Goal: Contribute content: Contribute content

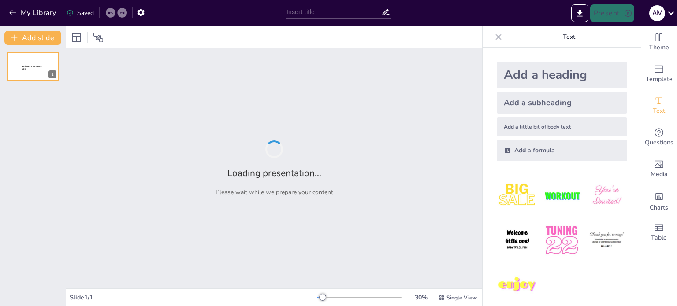
type input "Movimientos y Choques: Entendiendo la Cantidad de Movimiento Lineal y su Impulso"
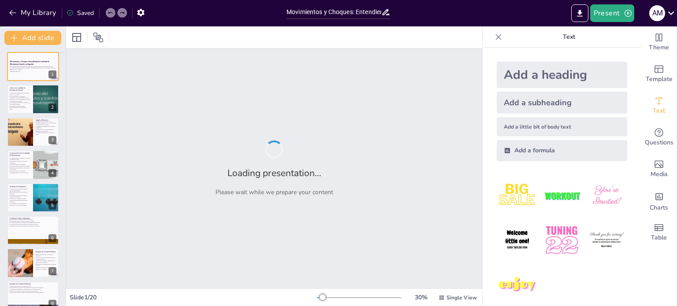
checkbox input "true"
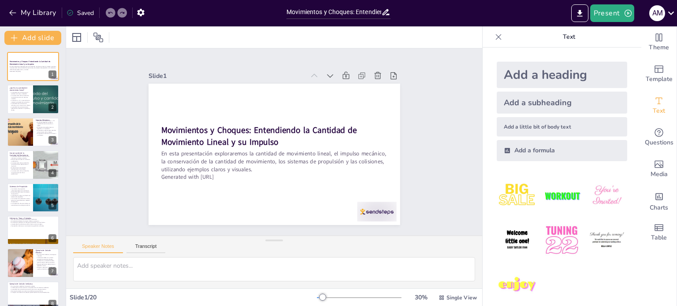
checkbox input "true"
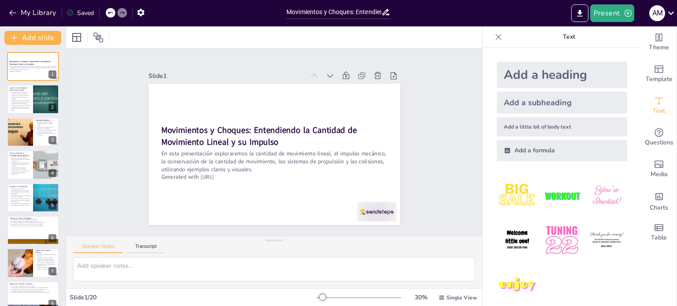
checkbox input "true"
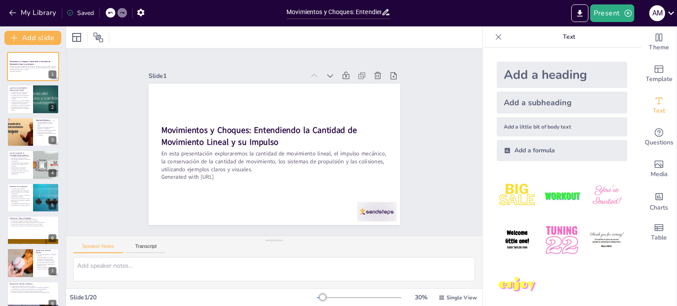
click at [447, 116] on div "Slide 1 Movimientos y Choques: Entendiendo la Cantidad de Movimiento Lineal y s…" at bounding box center [273, 142] width 453 height 307
checkbox input "true"
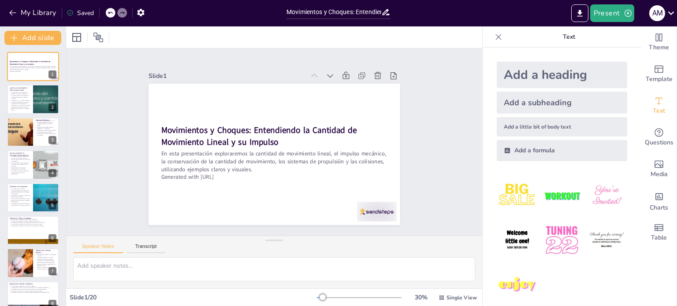
checkbox input "true"
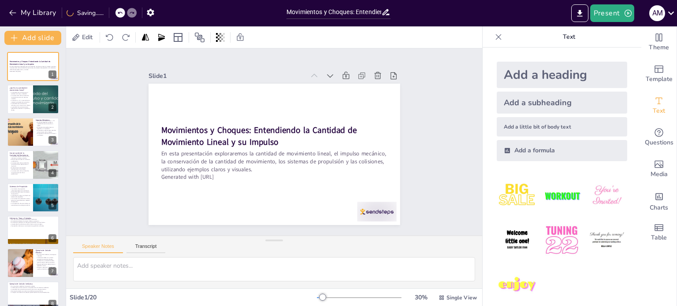
checkbox input "true"
click at [453, 95] on div "Slide 1 Movimientos y Choques: Entendiendo la Cantidad de Movimiento Lineal y s…" at bounding box center [274, 142] width 454 height 370
checkbox input "true"
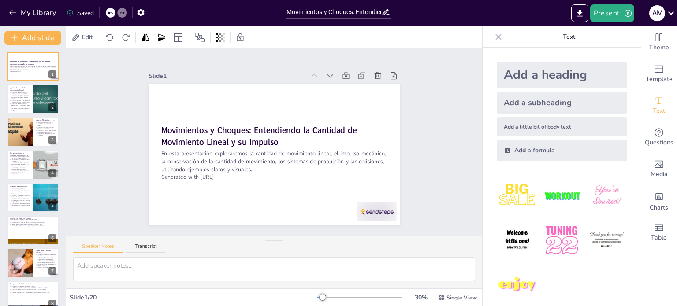
checkbox input "true"
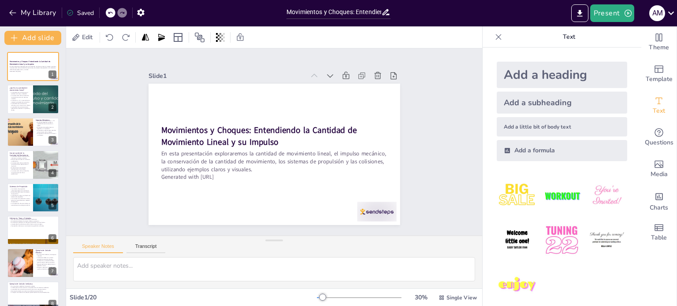
checkbox input "true"
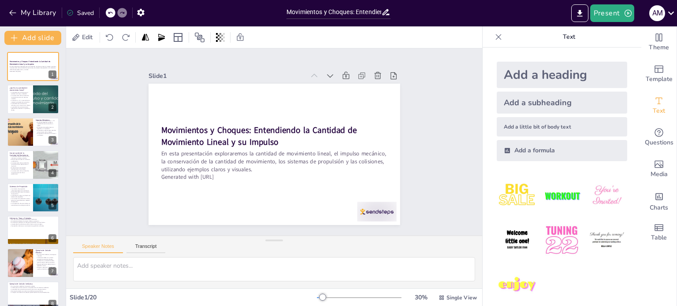
checkbox input "true"
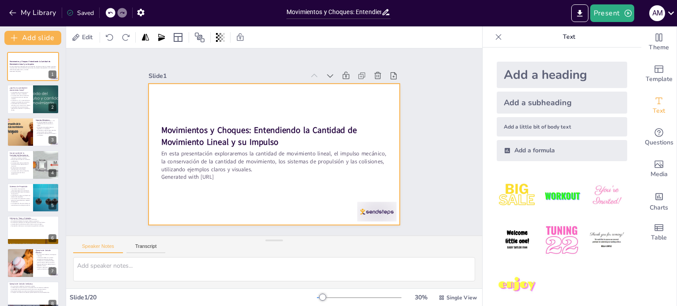
checkbox input "true"
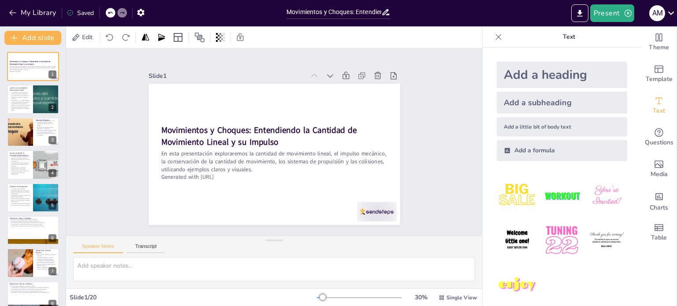
checkbox input "true"
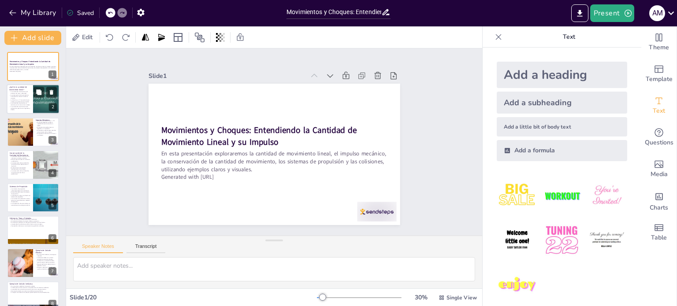
checkbox input "true"
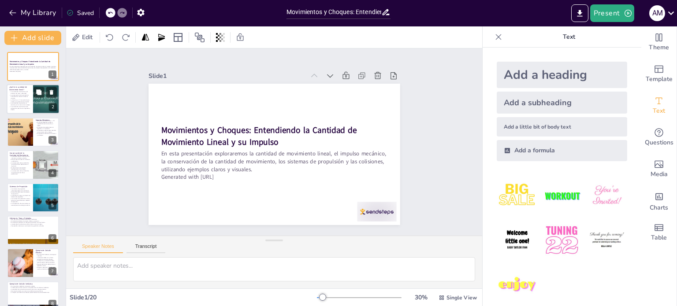
checkbox input "true"
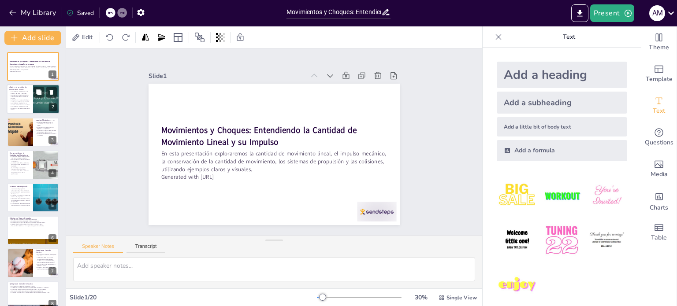
checkbox input "true"
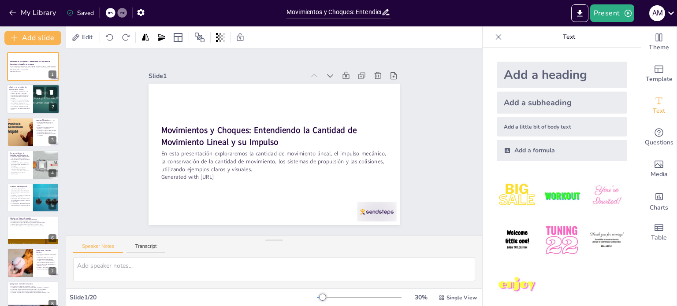
checkbox input "true"
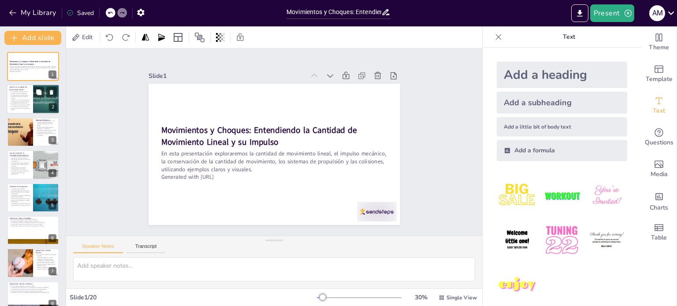
click at [22, 96] on p "La conservación de la cantidad de movimiento es clave en sistemas cerrados." at bounding box center [19, 97] width 21 height 5
type textarea "Lo ipsumdol si ametconsec ad elitse doei te incididu ut la etdo m al enimadmin …"
checkbox input "true"
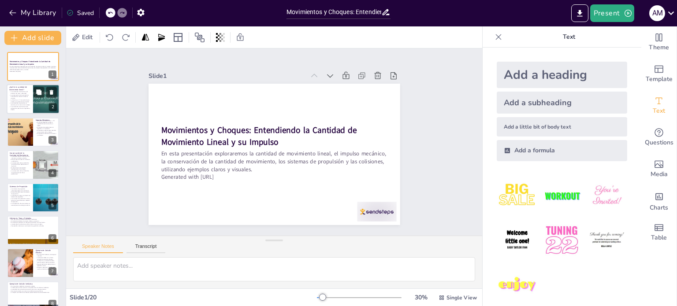
checkbox input "true"
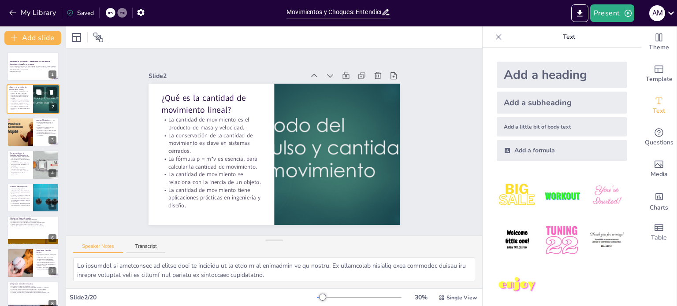
checkbox input "true"
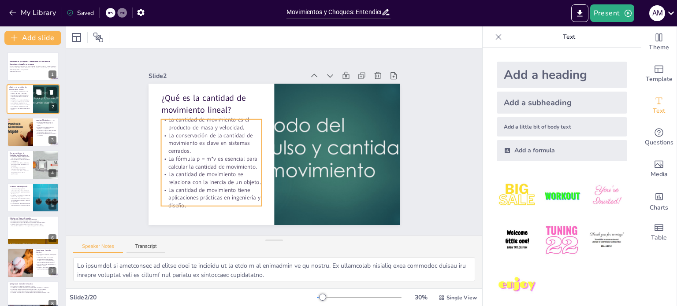
checkbox input "true"
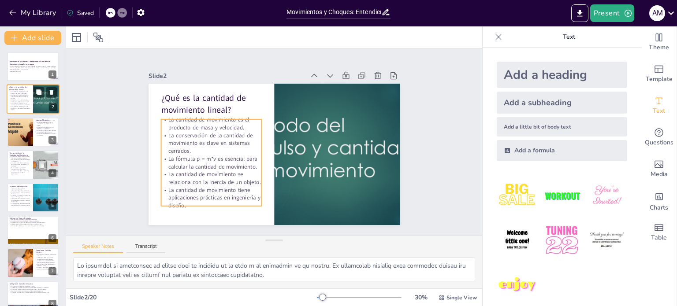
checkbox input "true"
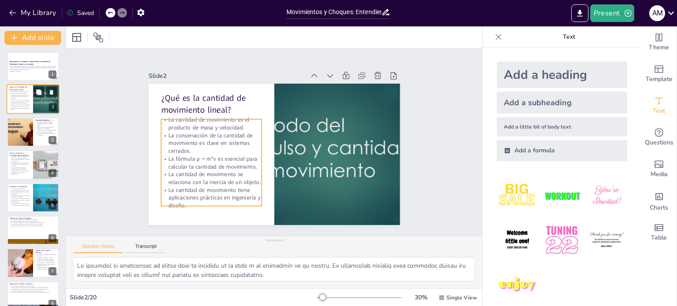
checkbox input "true"
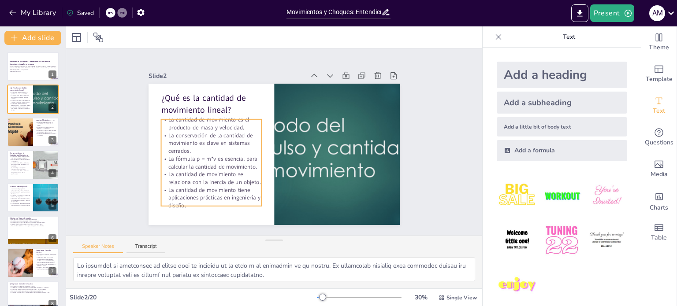
checkbox input "true"
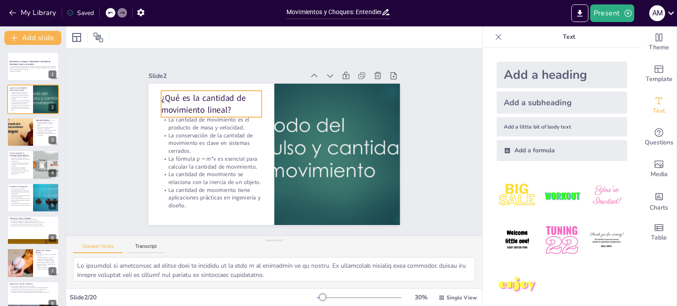
checkbox input "true"
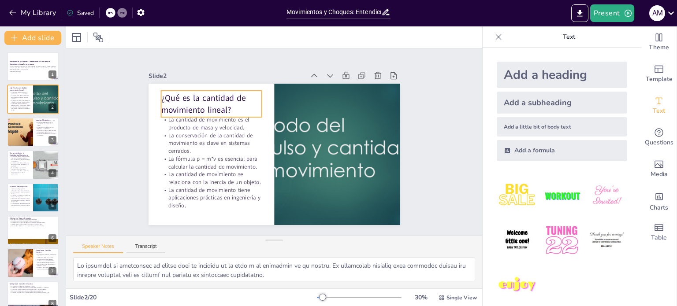
checkbox input "true"
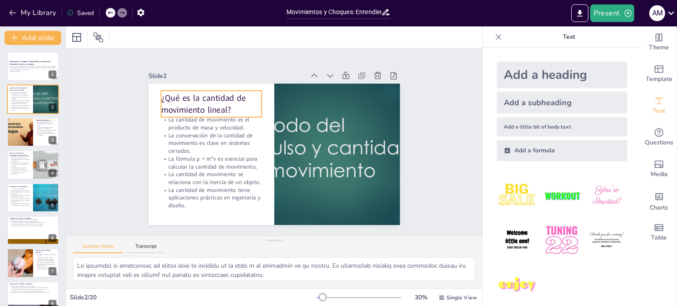
checkbox input "true"
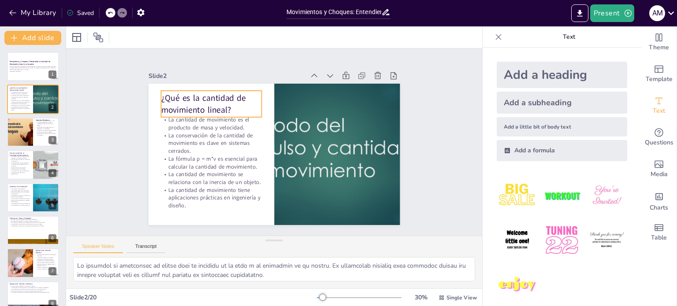
checkbox input "true"
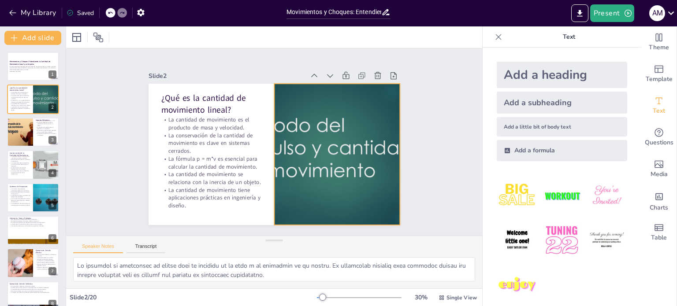
click at [311, 147] on div at bounding box center [333, 167] width 275 height 190
checkbox input "true"
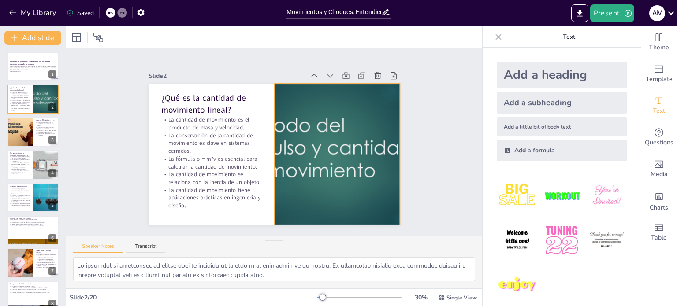
checkbox input "true"
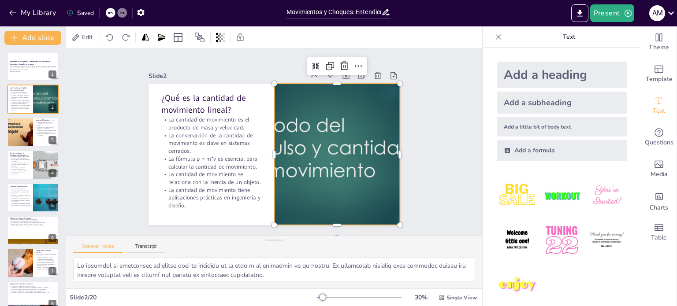
checkbox input "true"
click at [510, 103] on div "Add a subheading" at bounding box center [562, 103] width 130 height 22
checkbox input "true"
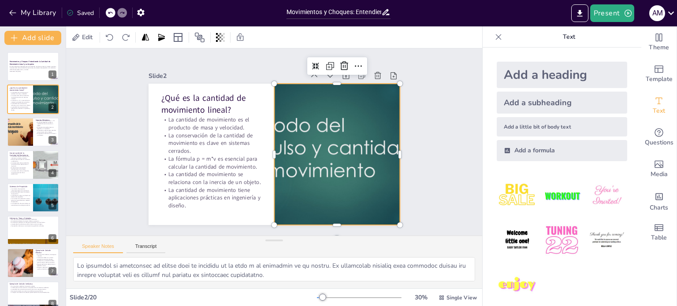
checkbox input "true"
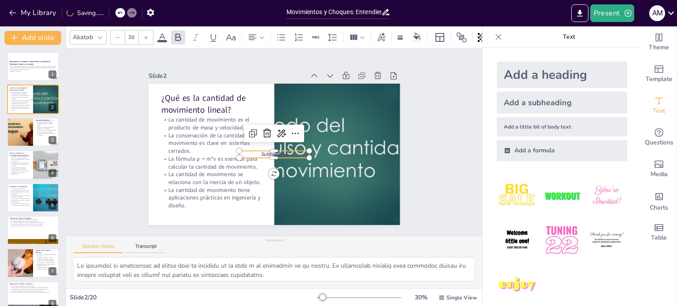
checkbox input "true"
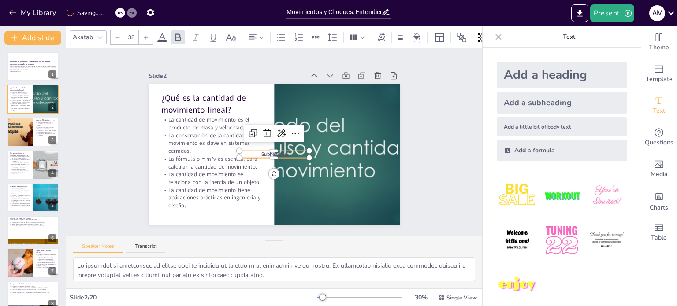
checkbox input "true"
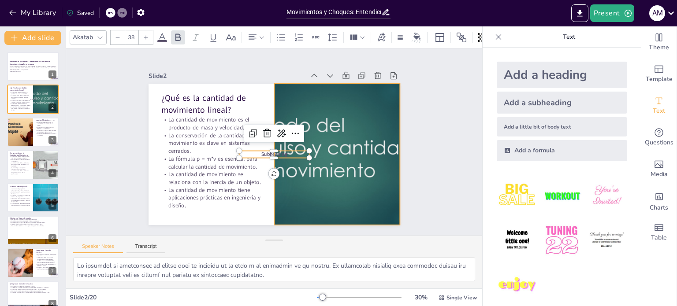
checkbox input "true"
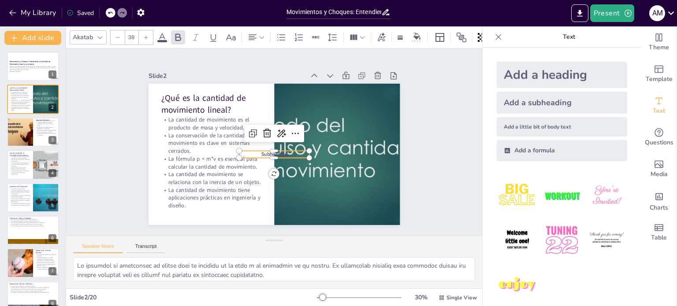
checkbox input "true"
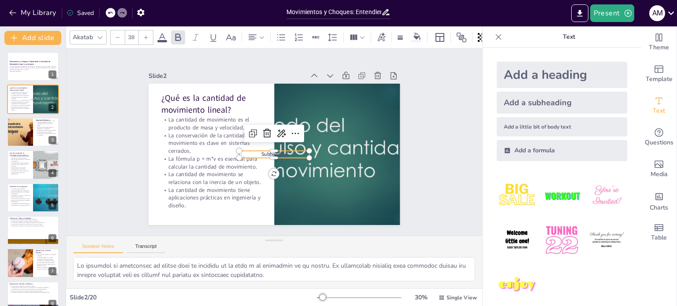
click at [409, 149] on div "Slide 1 Movimientos y Choques: Entendiendo la Cantidad de Movimiento Lineal y s…" at bounding box center [274, 142] width 270 height 446
checkbox input "true"
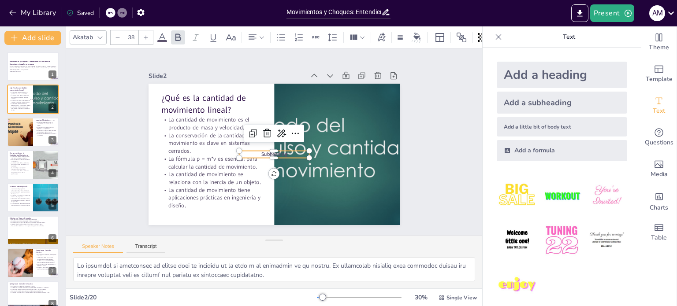
checkbox input "true"
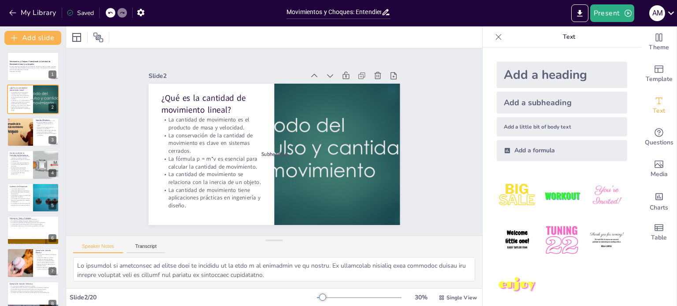
checkbox input "true"
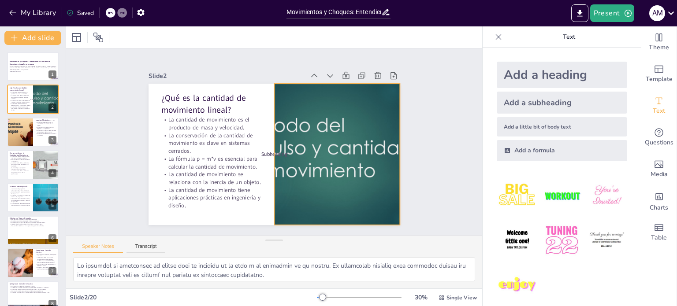
checkbox input "true"
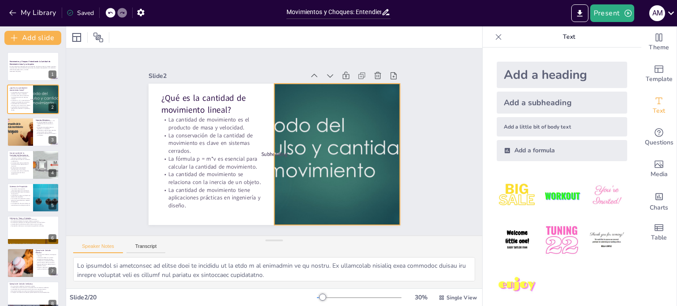
checkbox input "true"
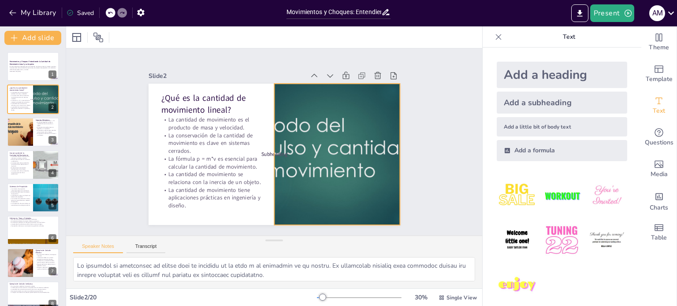
checkbox input "true"
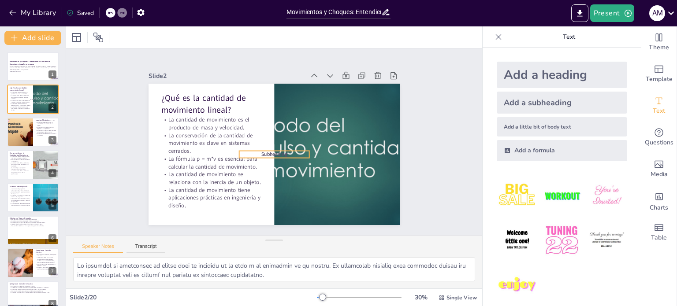
checkbox input "true"
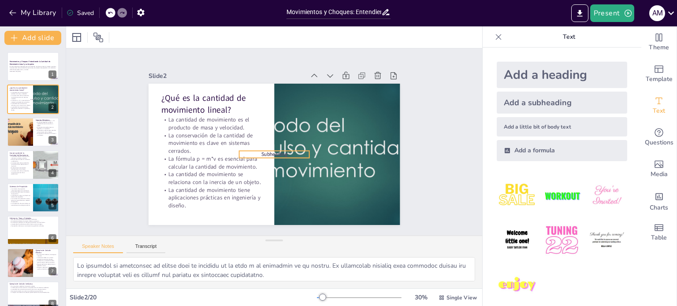
click at [271, 151] on span "Subheading" at bounding box center [273, 154] width 26 height 10
checkbox input "true"
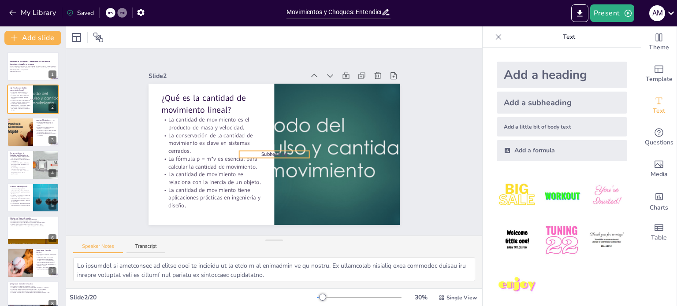
checkbox input "true"
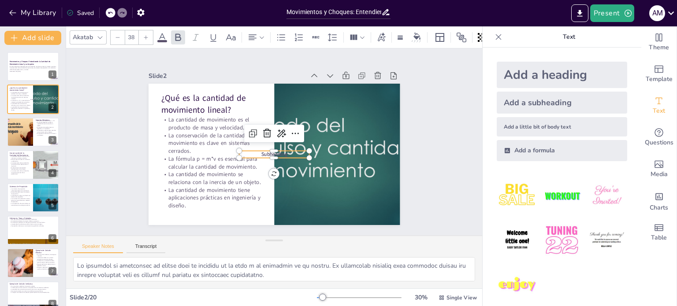
checkbox input "true"
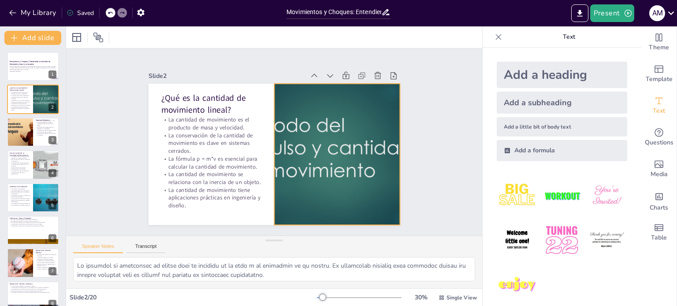
checkbox input "true"
click at [335, 145] on div at bounding box center [307, 196] width 273 height 281
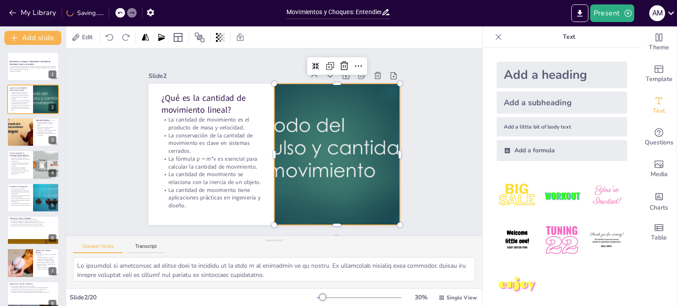
click at [335, 145] on div at bounding box center [326, 178] width 287 height 231
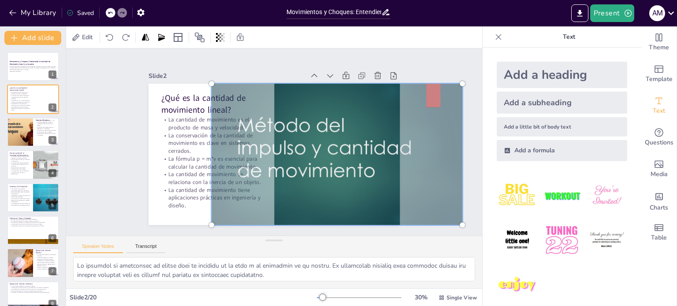
click at [367, 171] on div at bounding box center [294, 203] width 263 height 303
click at [367, 171] on div at bounding box center [317, 189] width 301 height 277
click at [363, 170] on div at bounding box center [333, 167] width 288 height 203
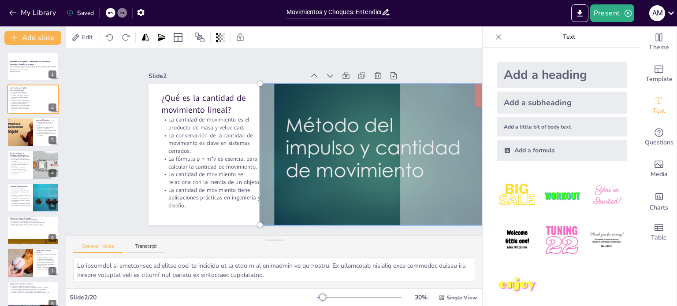
drag, startPoint x: 353, startPoint y: 163, endPoint x: 401, endPoint y: 163, distance: 48.5
click at [401, 163] on div at bounding box center [380, 177] width 287 height 203
click at [275, 55] on div "Slide 1 Movimientos y Choques: Entendiendo la Cantidad de Movimiento Lineal y s…" at bounding box center [273, 142] width 453 height 307
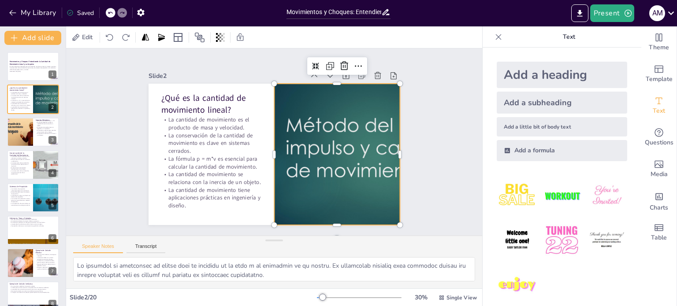
click at [335, 148] on div at bounding box center [380, 177] width 275 height 191
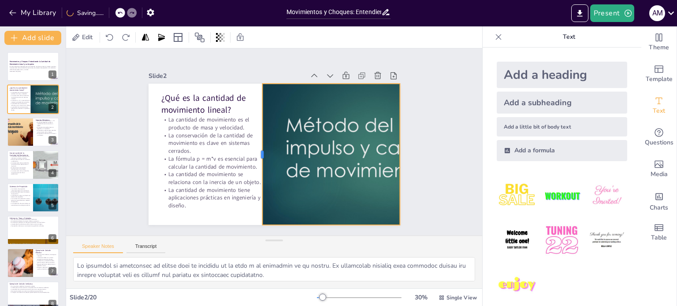
drag, startPoint x: 266, startPoint y: 151, endPoint x: 254, endPoint y: 147, distance: 13.0
click at [254, 147] on div at bounding box center [254, 145] width 77 height 126
click at [338, 144] on div at bounding box center [319, 244] width 248 height 288
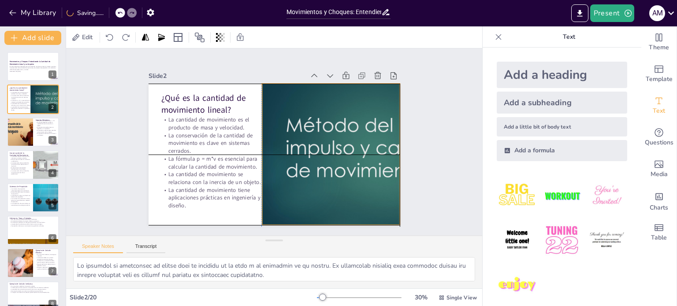
click at [340, 148] on div at bounding box center [380, 177] width 275 height 190
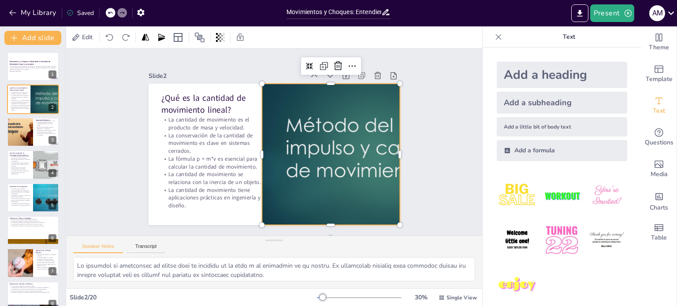
click at [356, 148] on div at bounding box center [357, 217] width 286 height 262
click at [356, 148] on div at bounding box center [380, 177] width 275 height 191
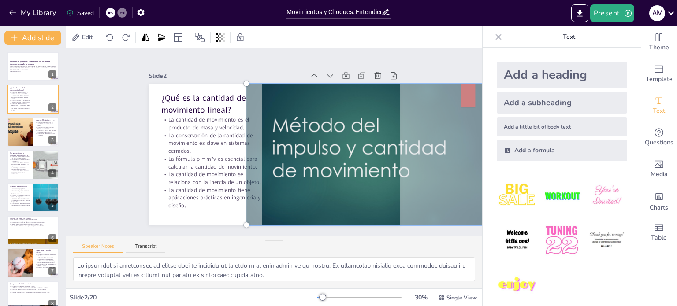
drag, startPoint x: 370, startPoint y: 146, endPoint x: 356, endPoint y: 146, distance: 13.7
click at [356, 146] on div at bounding box center [370, 164] width 276 height 178
click at [361, 149] on div at bounding box center [358, 192] width 301 height 245
click at [32, 67] on p "En esta presentación exploraremos la cantidad de movimiento lineal, el impulso …" at bounding box center [33, 68] width 48 height 5
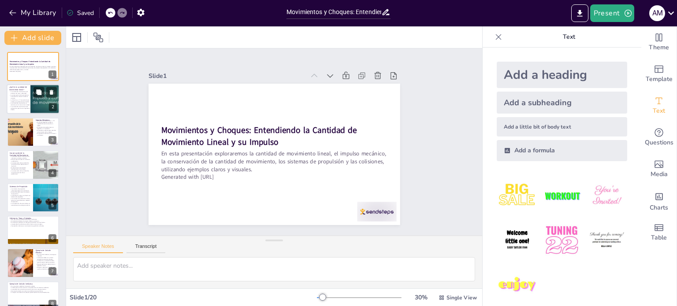
click at [18, 103] on p "La cantidad de movimiento se relaciona con la inercia de un objeto." at bounding box center [19, 104] width 21 height 3
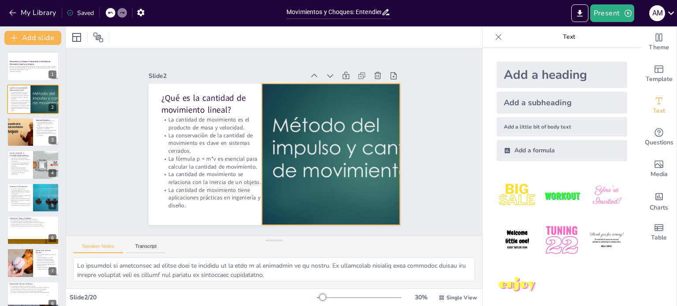
click at [290, 145] on div at bounding box center [363, 184] width 282 height 212
drag, startPoint x: 256, startPoint y: 222, endPoint x: 256, endPoint y: 216, distance: 5.7
click at [256, 216] on div "¿Qué es la cantidad de movimiento lineal? La cantidad de movimiento es el produ…" at bounding box center [266, 152] width 286 height 262
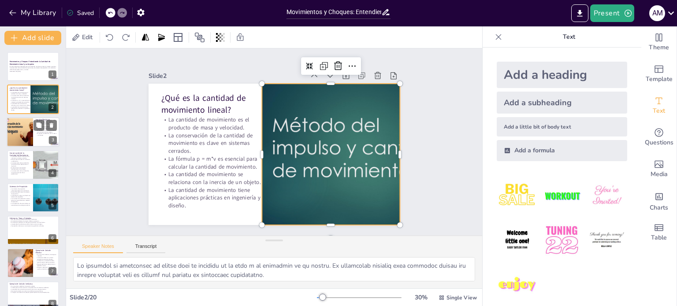
click at [27, 138] on div at bounding box center [19, 132] width 53 height 30
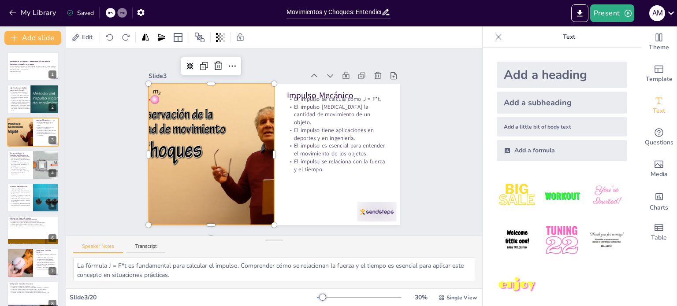
click at [170, 145] on div at bounding box center [210, 134] width 283 height 212
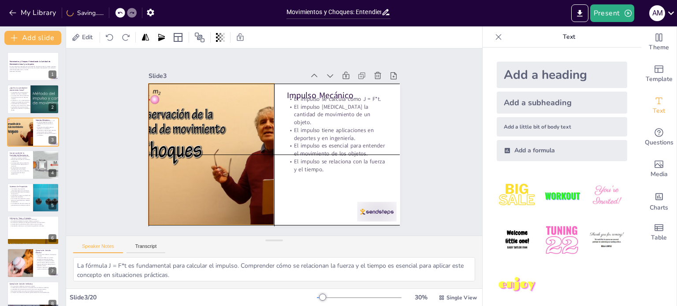
click at [172, 147] on div at bounding box center [227, 98] width 262 height 286
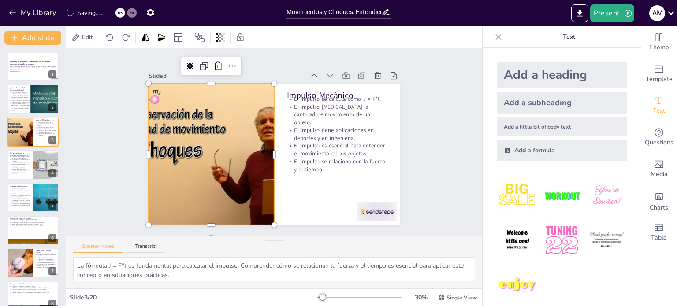
click at [183, 145] on div at bounding box center [326, 104] width 287 height 231
click at [178, 145] on div at bounding box center [210, 134] width 283 height 212
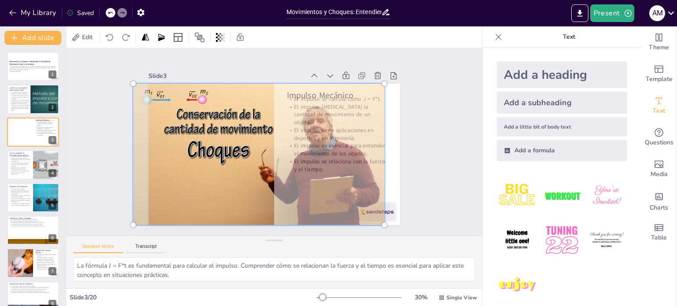
drag, startPoint x: 182, startPoint y: 145, endPoint x: 229, endPoint y: 148, distance: 47.7
click at [229, 148] on div at bounding box center [255, 135] width 263 height 303
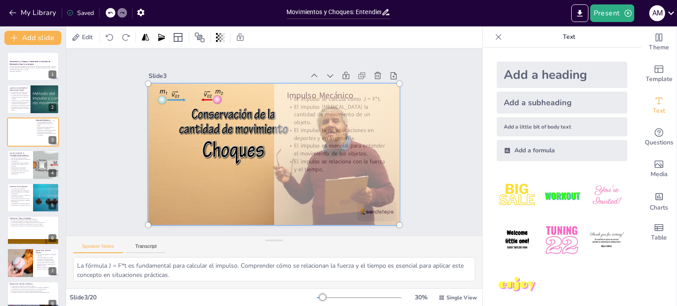
drag, startPoint x: 237, startPoint y: 184, endPoint x: 252, endPoint y: 184, distance: 15.0
click at [252, 184] on div at bounding box center [268, 152] width 301 height 245
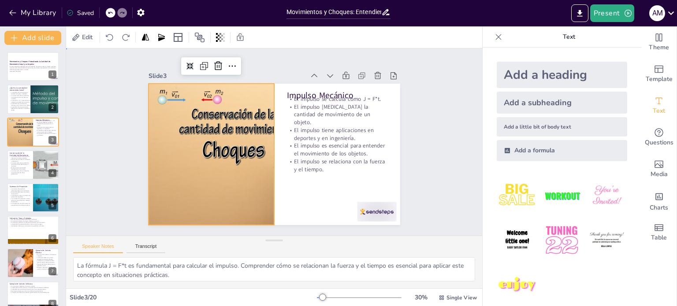
click at [427, 158] on div "Slide 1 Movimientos y Choques: Entendiendo la Cantidad de Movimiento Lineal y s…" at bounding box center [274, 141] width 307 height 453
click at [201, 159] on div at bounding box center [261, 142] width 141 height 252
click at [82, 37] on span "Edit" at bounding box center [87, 37] width 14 height 8
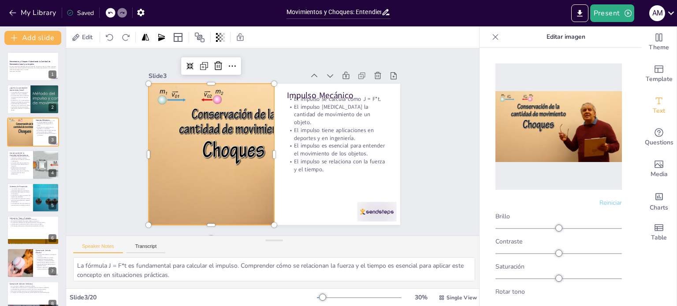
click at [527, 126] on img at bounding box center [558, 126] width 126 height 71
click at [86, 155] on div "Slide 1 Movimientos y Choques: Entendiendo la Cantidad de Movimiento Lineal y s…" at bounding box center [274, 142] width 454 height 370
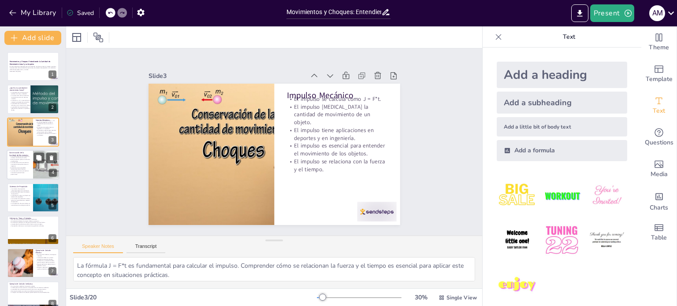
click at [31, 167] on div at bounding box center [33, 165] width 53 height 30
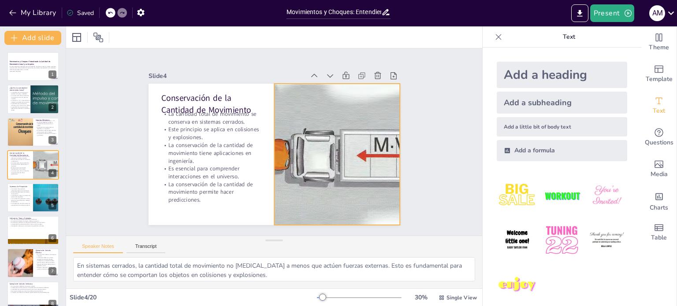
click at [343, 162] on div at bounding box center [255, 203] width 176 height 354
click at [343, 162] on div at bounding box center [312, 193] width 348 height 334
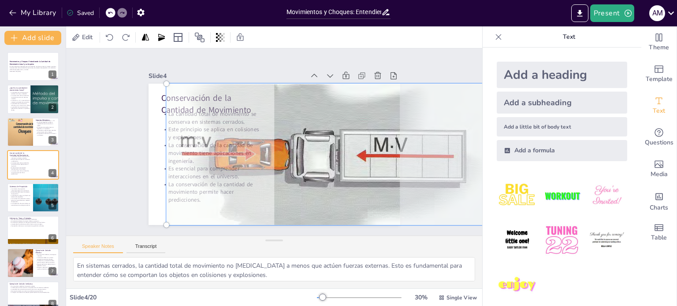
click at [218, 35] on div at bounding box center [221, 31] width 7 height 7
click at [241, 27] on div at bounding box center [244, 22] width 7 height 7
click at [353, 163] on div at bounding box center [322, 184] width 381 height 308
click at [353, 163] on div at bounding box center [307, 196] width 349 height 363
click at [156, 170] on div at bounding box center [262, 145] width 212 height 283
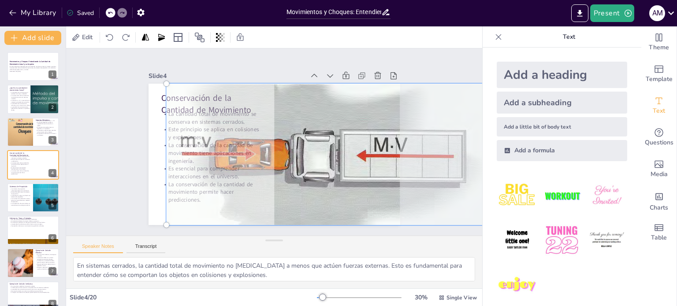
click at [145, 170] on div at bounding box center [266, 152] width 286 height 262
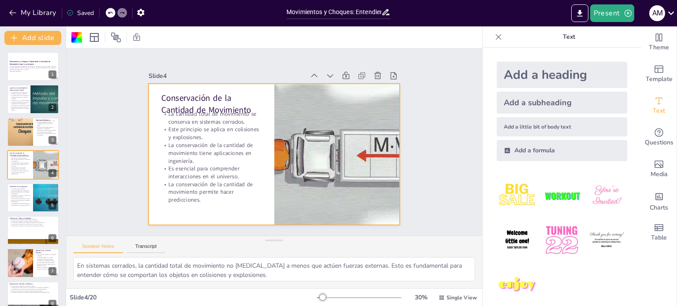
click at [191, 170] on div at bounding box center [261, 142] width 141 height 252
click at [317, 148] on div at bounding box center [330, 173] width 368 height 240
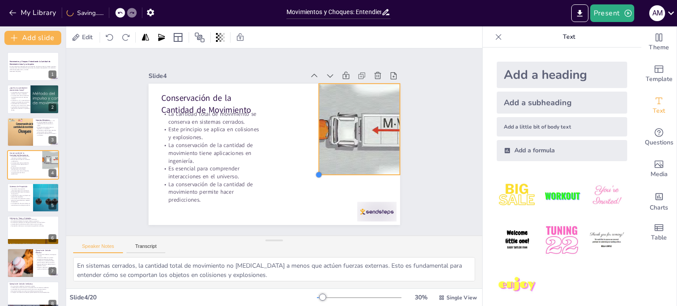
drag, startPoint x: 267, startPoint y: 219, endPoint x: 312, endPoint y: 165, distance: 69.7
click at [312, 165] on div "Conservación de la Cantidad de Movimiento La cantidad total de movimiento se co…" at bounding box center [261, 140] width 167 height 265
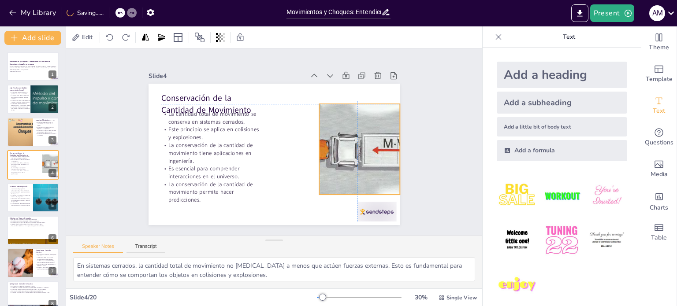
drag, startPoint x: 350, startPoint y: 124, endPoint x: 350, endPoint y: 142, distance: 17.6
click at [319, 142] on div at bounding box center [232, 216] width 172 height 237
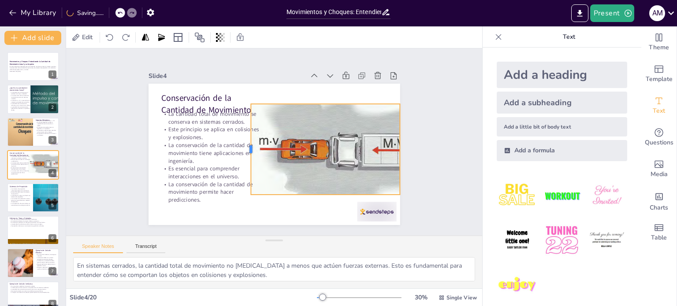
drag, startPoint x: 312, startPoint y: 146, endPoint x: 244, endPoint y: 148, distance: 68.3
click at [244, 148] on div at bounding box center [247, 144] width 26 height 90
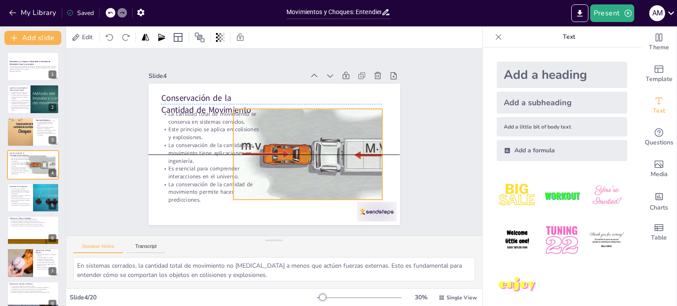
drag, startPoint x: 321, startPoint y: 151, endPoint x: 303, endPoint y: 153, distance: 17.7
click at [303, 153] on div at bounding box center [316, 196] width 224 height 214
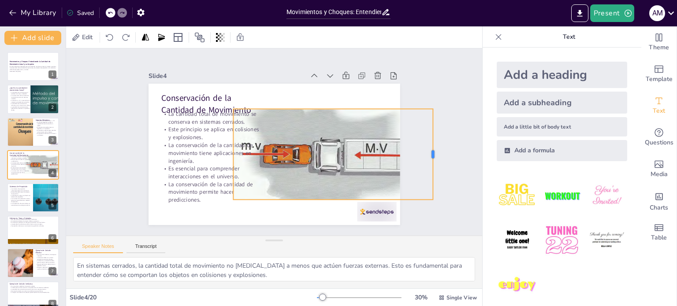
drag, startPoint x: 376, startPoint y: 151, endPoint x: 427, endPoint y: 152, distance: 50.7
click at [419, 224] on div at bounding box center [386, 260] width 66 height 72
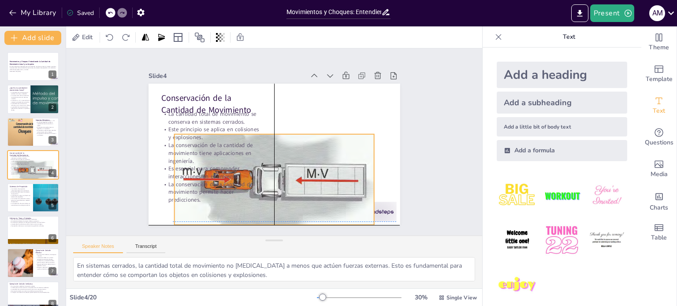
drag, startPoint x: 349, startPoint y: 156, endPoint x: 309, endPoint y: 178, distance: 46.0
click at [309, 178] on div at bounding box center [266, 180] width 237 height 172
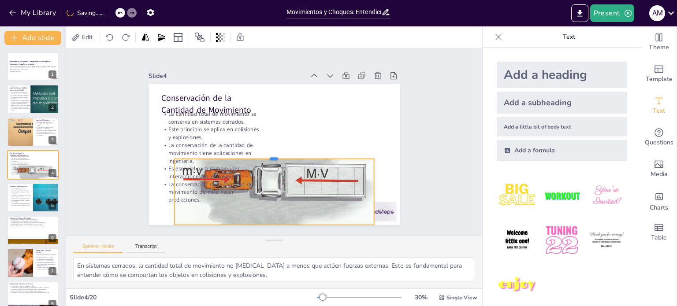
drag, startPoint x: 267, startPoint y: 130, endPoint x: 267, endPoint y: 155, distance: 24.7
click at [267, 155] on div at bounding box center [270, 155] width 192 height 68
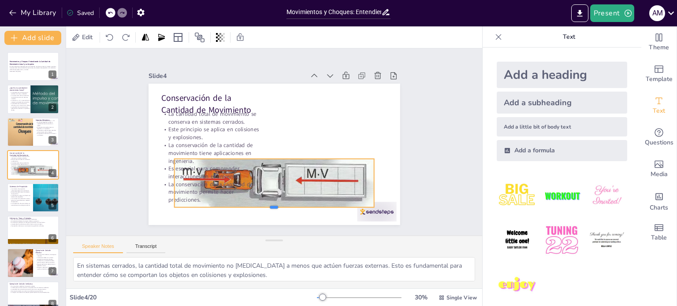
drag, startPoint x: 265, startPoint y: 222, endPoint x: 263, endPoint y: 204, distance: 17.8
click at [263, 204] on div at bounding box center [253, 208] width 192 height 68
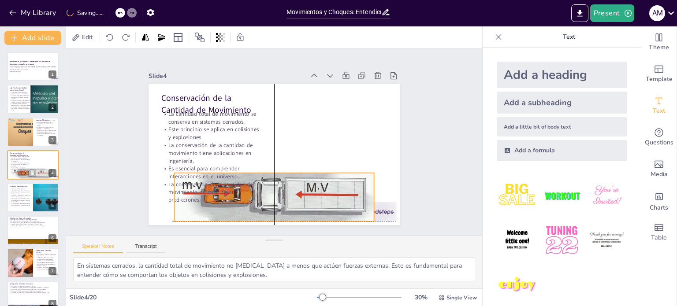
drag, startPoint x: 271, startPoint y: 176, endPoint x: 270, endPoint y: 190, distance: 14.2
click at [270, 190] on div at bounding box center [241, 183] width 214 height 224
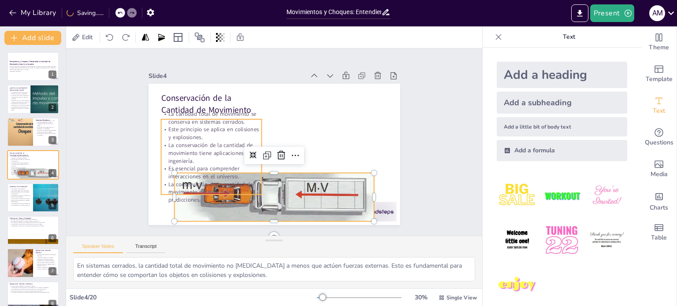
click at [227, 133] on p "Este principio se aplica en colisiones y explosiones." at bounding box center [214, 121] width 102 height 36
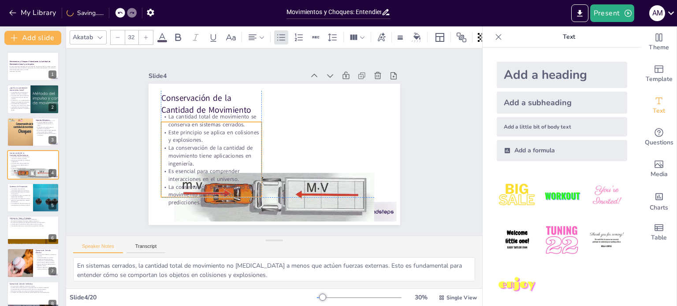
click at [276, 153] on div "Conservación de la Cantidad de Movimiento La cantidad total de movimiento se co…" at bounding box center [327, 119] width 102 height 230
click at [234, 145] on p "La conservación de la cantidad de movimiento tiene aplicaciones en ingeniería." at bounding box center [214, 116] width 95 height 78
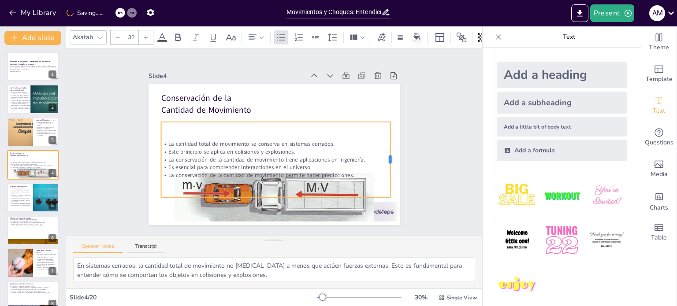
drag, startPoint x: 255, startPoint y: 158, endPoint x: 380, endPoint y: 153, distance: 124.8
click at [269, 244] on div at bounding box center [231, 255] width 75 height 22
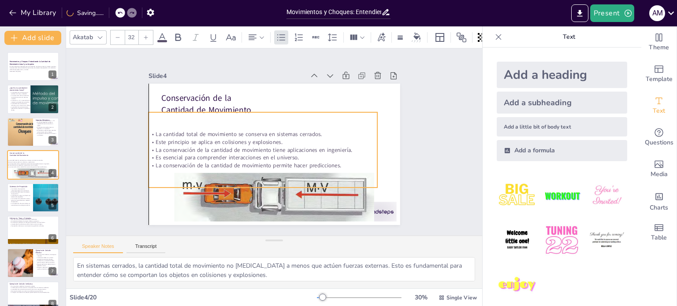
drag, startPoint x: 315, startPoint y: 158, endPoint x: 306, endPoint y: 148, distance: 13.4
click at [306, 148] on p "La conservación de la cantidad de movimiento tiene aplicaciones en ingeniería." at bounding box center [261, 146] width 220 height 78
click at [288, 121] on div "La cantidad total de movimiento se conserva en sistemas cerrados. Este principi…" at bounding box center [261, 146] width 241 height 142
drag, startPoint x: 373, startPoint y: 148, endPoint x: 384, endPoint y: 139, distance: 14.5
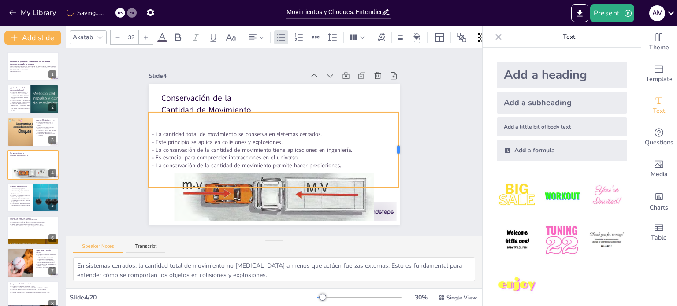
click at [393, 178] on div at bounding box center [381, 212] width 44 height 69
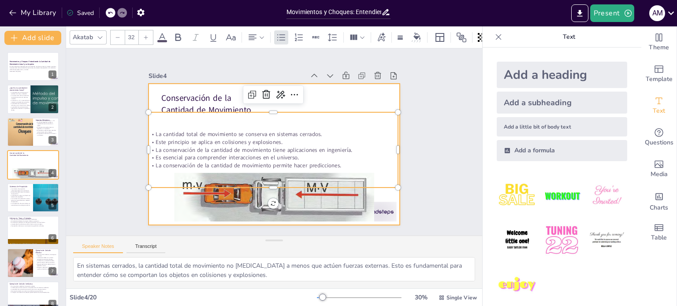
click at [361, 101] on div at bounding box center [264, 149] width 262 height 286
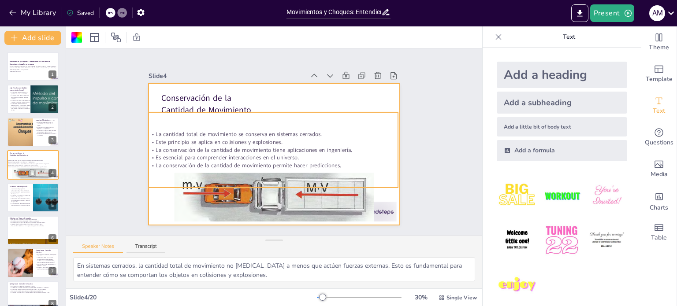
click at [260, 144] on p "La conservación de la cantidad de movimiento tiene aplicaciones en ingeniería." at bounding box center [266, 142] width 34 height 249
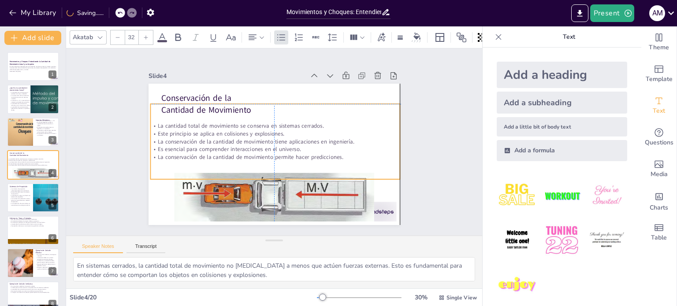
drag, startPoint x: 263, startPoint y: 144, endPoint x: 263, endPoint y: 137, distance: 6.7
click at [263, 137] on p "La conservación de la cantidad de movimiento tiene aplicaciones en ingeniería." at bounding box center [275, 141] width 246 height 59
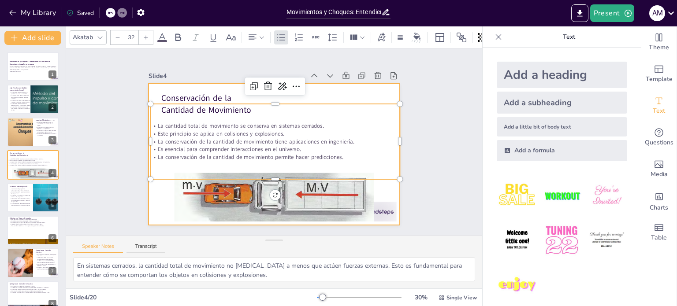
click at [338, 88] on div at bounding box center [280, 131] width 289 height 248
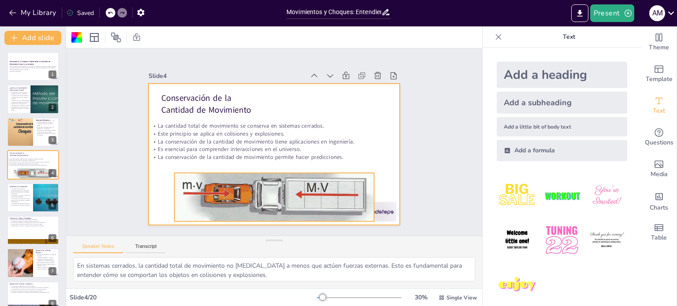
click at [329, 188] on div at bounding box center [260, 193] width 237 height 172
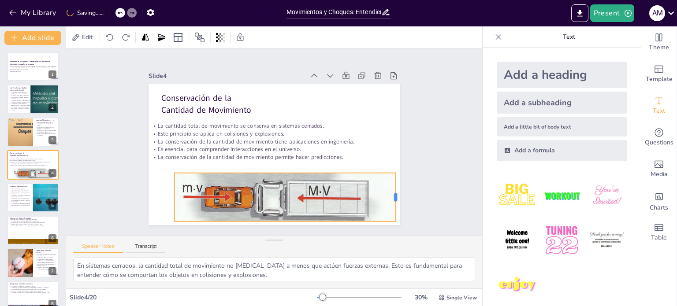
drag, startPoint x: 367, startPoint y: 194, endPoint x: 386, endPoint y: 200, distance: 19.7
click at [388, 200] on div "Conservación de la Cantidad de Movimiento La cantidad total de movimiento se co…" at bounding box center [270, 154] width 283 height 212
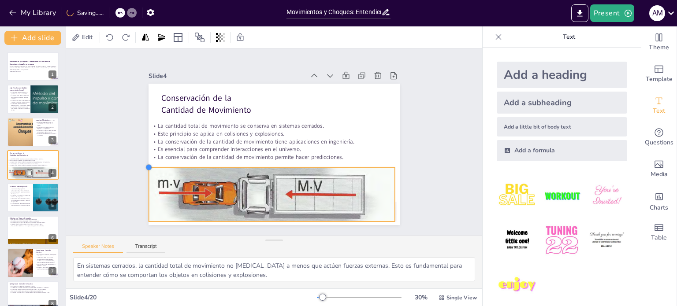
drag, startPoint x: 168, startPoint y: 171, endPoint x: 142, endPoint y: 171, distance: 25.6
click at [142, 171] on div "Conservación de la Cantidad de Movimiento La cantidad total de movimiento se co…" at bounding box center [270, 154] width 283 height 212
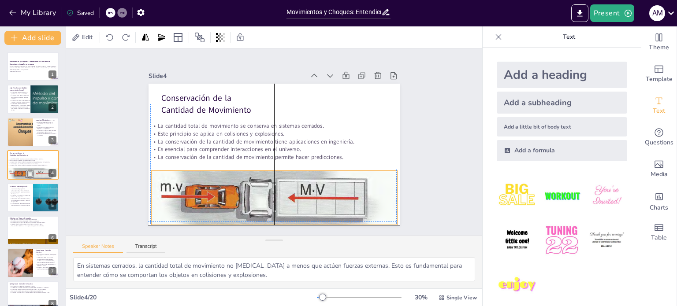
click at [250, 193] on div at bounding box center [251, 192] width 269 height 198
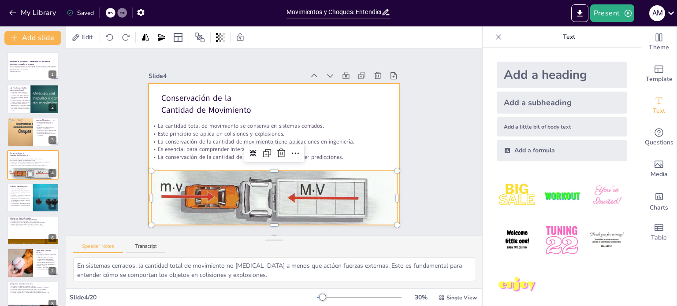
click at [370, 98] on div at bounding box center [269, 152] width 287 height 231
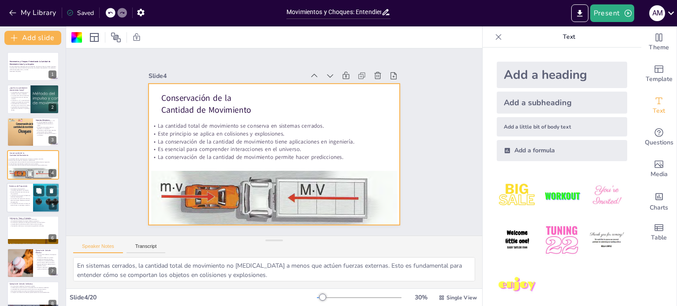
click at [51, 200] on div at bounding box center [46, 198] width 53 height 30
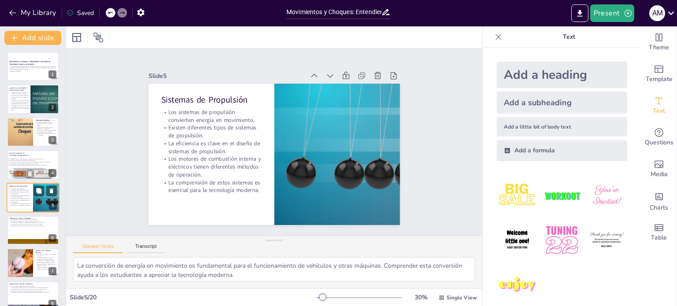
scroll to position [22, 0]
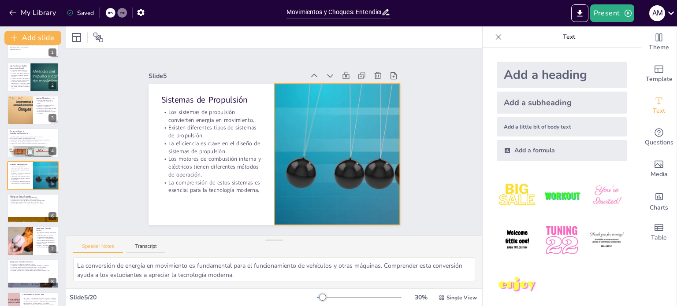
click at [358, 144] on div at bounding box center [326, 179] width 287 height 232
click at [358, 144] on div at bounding box center [326, 178] width 287 height 231
click at [349, 144] on div at bounding box center [243, 198] width 212 height 283
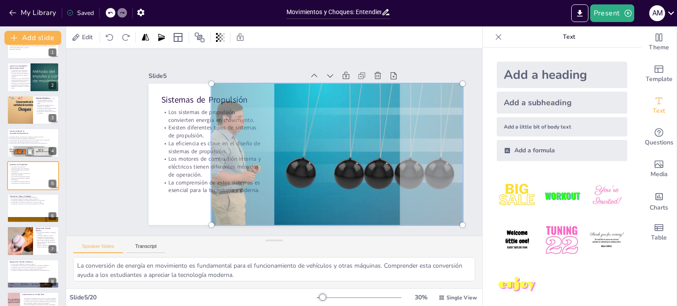
click at [320, 186] on div at bounding box center [326, 178] width 301 height 245
click at [152, 186] on div at bounding box center [266, 152] width 286 height 262
click at [152, 186] on div at bounding box center [269, 152] width 287 height 231
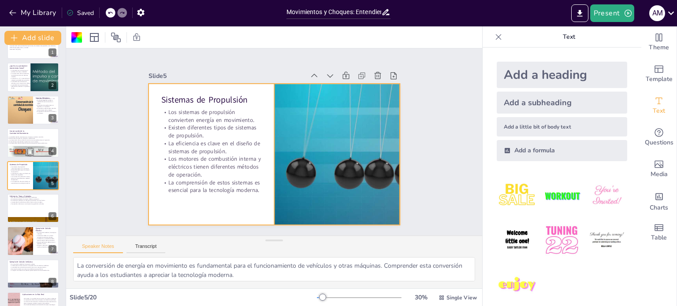
click at [294, 199] on div at bounding box center [330, 173] width 283 height 212
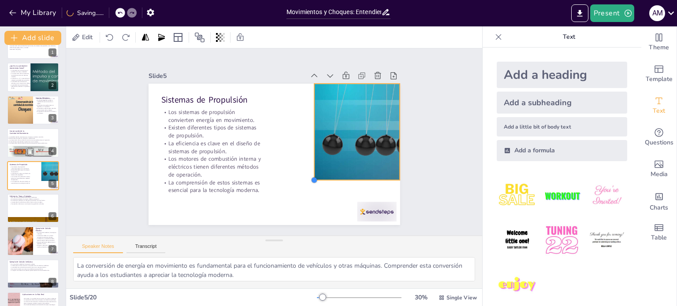
drag, startPoint x: 266, startPoint y: 221, endPoint x: 312, endPoint y: 176, distance: 63.9
click at [312, 176] on div "Sistemas de Propulsión Los sistemas de propulsión convierten energía en movimie…" at bounding box center [270, 154] width 283 height 212
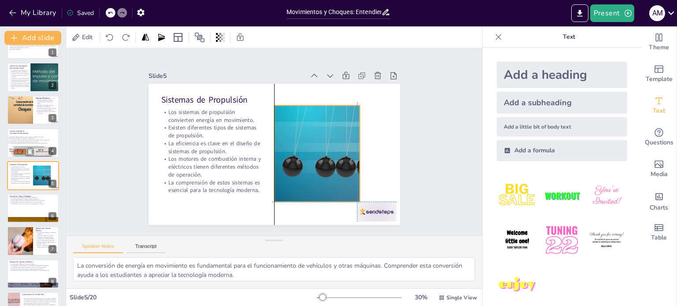
drag, startPoint x: 385, startPoint y: 130, endPoint x: 342, endPoint y: 148, distance: 46.2
click at [342, 148] on div at bounding box center [309, 170] width 196 height 158
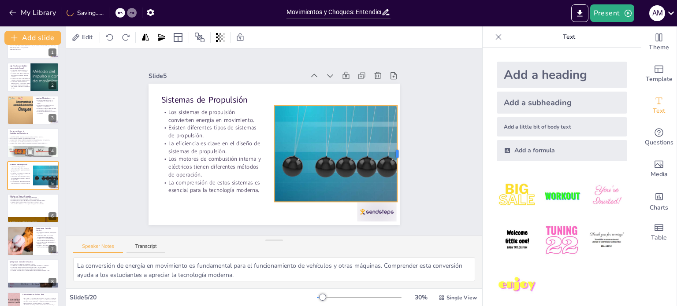
drag, startPoint x: 353, startPoint y: 152, endPoint x: 390, endPoint y: 152, distance: 37.5
click at [285, 250] on div at bounding box center [237, 263] width 96 height 27
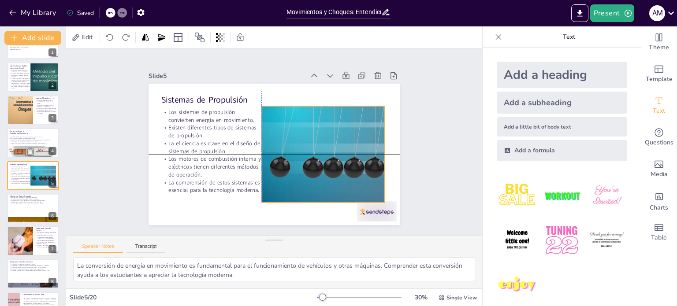
drag, startPoint x: 369, startPoint y: 151, endPoint x: 354, endPoint y: 150, distance: 15.0
click at [354, 150] on div at bounding box center [282, 174] width 179 height 196
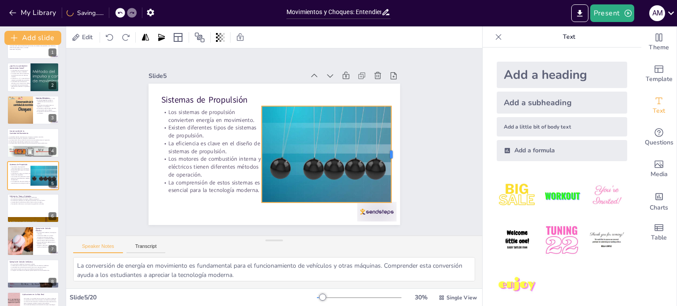
drag, startPoint x: 379, startPoint y: 151, endPoint x: 386, endPoint y: 155, distance: 7.5
click at [386, 155] on div at bounding box center [392, 167] width 17 height 96
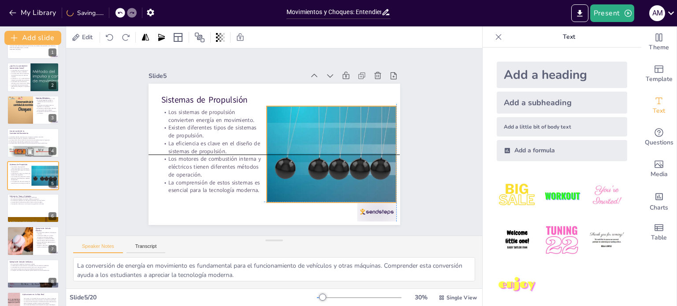
click at [356, 152] on div at bounding box center [304, 166] width 195 height 147
click at [437, 125] on div "Slide 1 Movimientos y Choques: Entendiendo la Cantidad de Movimiento Lineal y s…" at bounding box center [273, 142] width 433 height 230
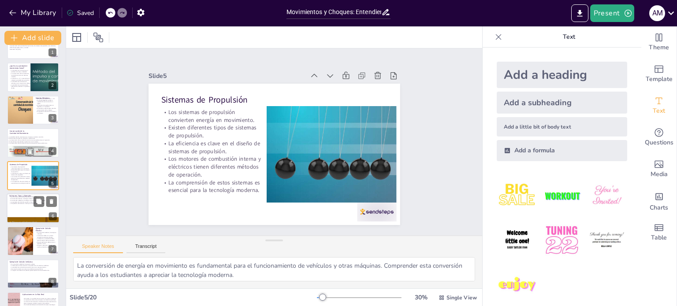
click at [22, 206] on div at bounding box center [33, 208] width 53 height 30
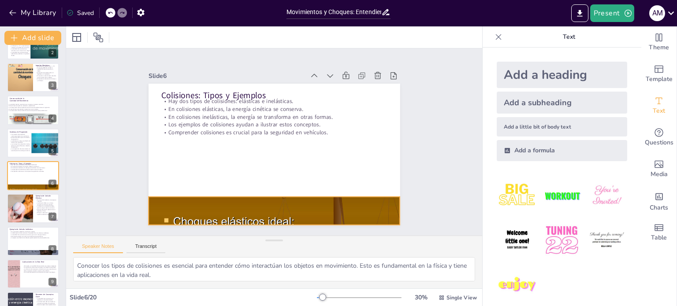
click at [221, 211] on div at bounding box center [218, 183] width 301 height 314
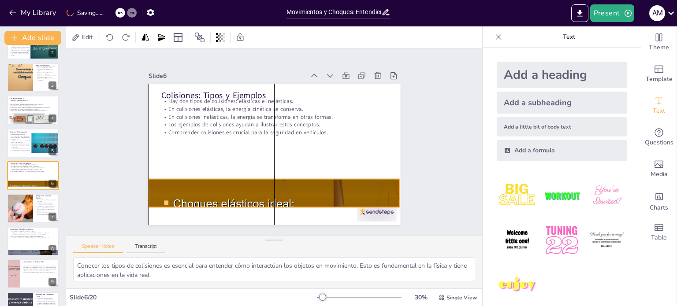
drag, startPoint x: 222, startPoint y: 201, endPoint x: 222, endPoint y: 193, distance: 7.5
click at [222, 193] on div at bounding box center [244, 183] width 314 height 301
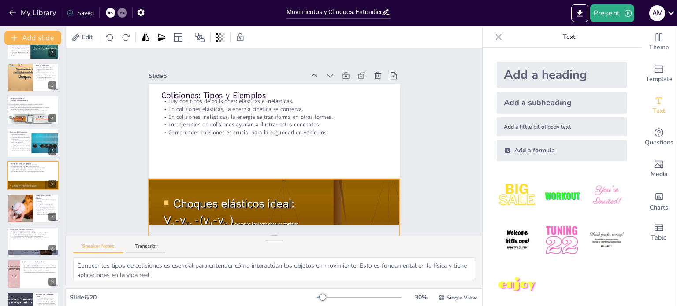
drag, startPoint x: 268, startPoint y: 205, endPoint x: 270, endPoint y: 235, distance: 30.0
click at [270, 235] on div "Slide 1 Movimientos y Choques: Entendiendo la Cantidad de Movimiento Lineal y s…" at bounding box center [274, 142] width 456 height 340
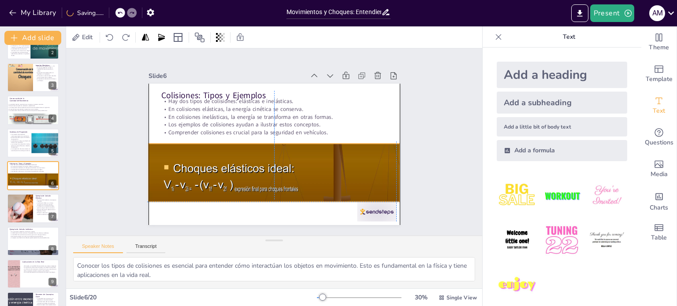
drag, startPoint x: 273, startPoint y: 182, endPoint x: 271, endPoint y: 168, distance: 13.3
click at [271, 168] on div at bounding box center [259, 135] width 275 height 306
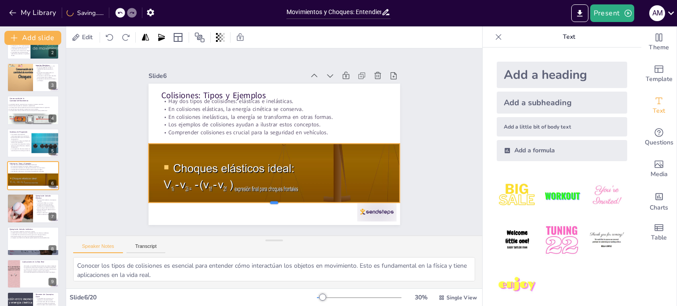
drag, startPoint x: 266, startPoint y: 200, endPoint x: 271, endPoint y: 200, distance: 5.4
click at [271, 200] on div at bounding box center [237, 193] width 208 height 153
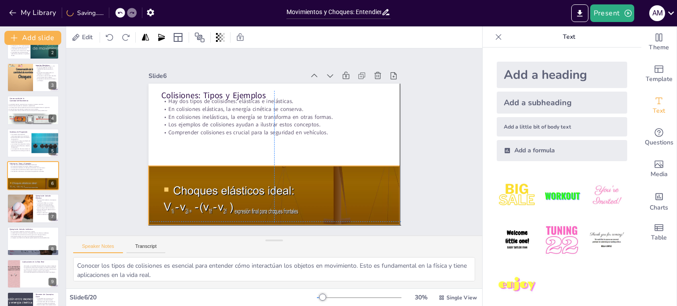
drag, startPoint x: 278, startPoint y: 175, endPoint x: 280, endPoint y: 195, distance: 19.9
click at [280, 195] on div at bounding box center [265, 179] width 285 height 237
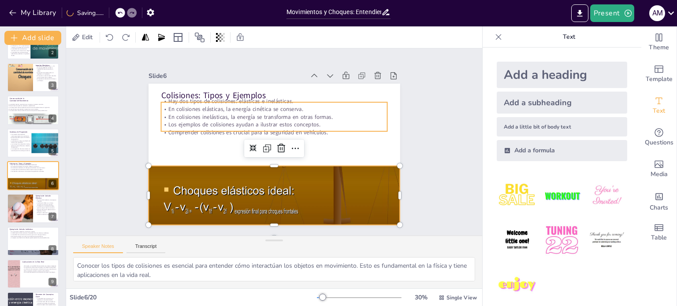
click at [279, 124] on p "Los ejemplos de colisiones ayudan a ilustrar estos conceptos." at bounding box center [289, 133] width 120 height 200
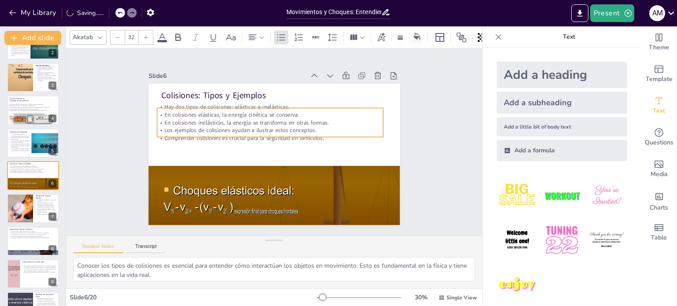
drag, startPoint x: 279, startPoint y: 124, endPoint x: 275, endPoint y: 130, distance: 7.0
click at [275, 130] on p "Los ejemplos de colisiones ayudan a ilustrar estos conceptos." at bounding box center [275, 129] width 210 height 99
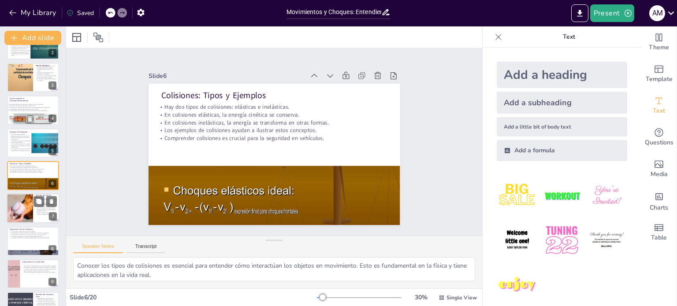
click at [28, 208] on div at bounding box center [19, 209] width 45 height 30
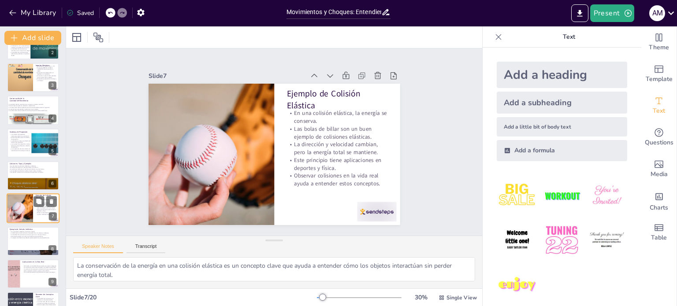
scroll to position [88, 0]
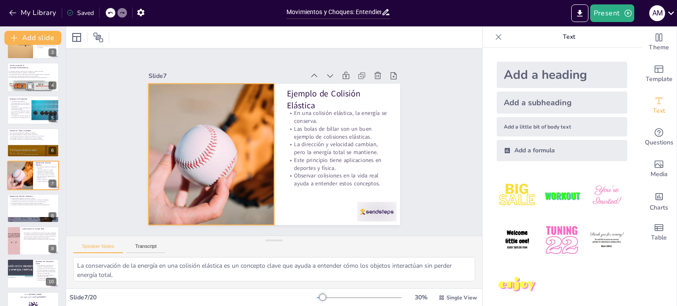
click at [178, 141] on div at bounding box center [216, 115] width 255 height 239
click at [178, 141] on div at bounding box center [209, 141] width 237 height 182
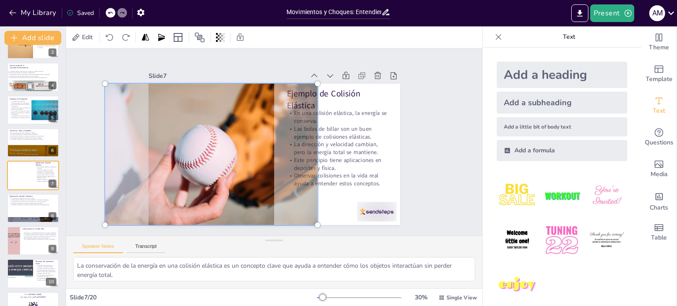
click at [178, 141] on div at bounding box center [210, 135] width 259 height 214
click at [178, 141] on div at bounding box center [213, 121] width 269 height 243
click at [390, 162] on div at bounding box center [271, 154] width 275 height 191
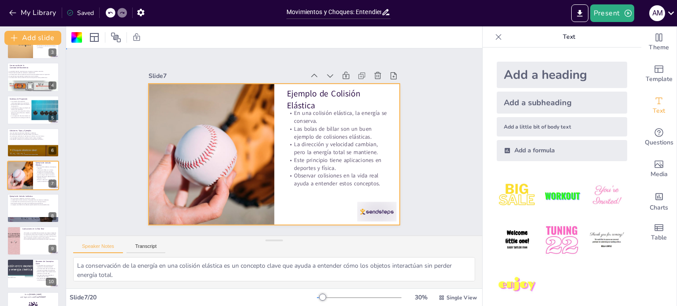
click at [390, 162] on div at bounding box center [268, 153] width 289 height 248
click at [26, 211] on div at bounding box center [33, 208] width 53 height 30
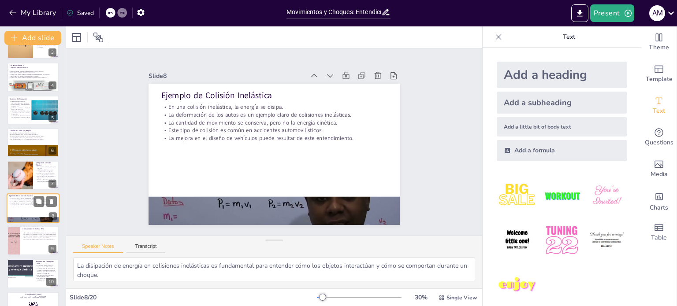
scroll to position [120, 0]
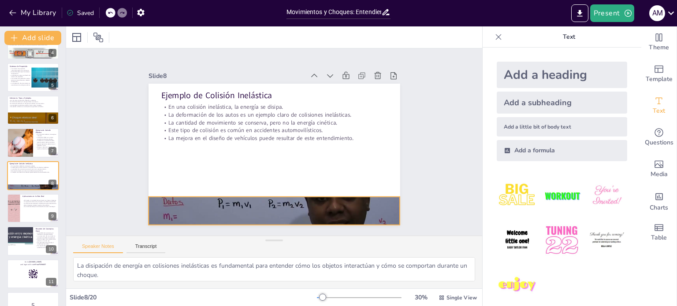
click at [233, 205] on div at bounding box center [214, 176] width 249 height 289
click at [254, 206] on div at bounding box center [239, 202] width 289 height 248
click at [254, 206] on div at bounding box center [245, 204] width 287 height 231
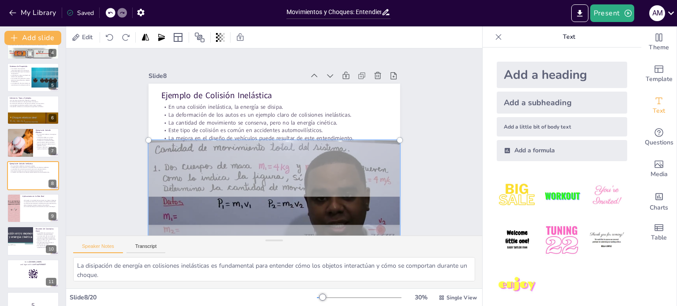
click at [254, 206] on div at bounding box center [260, 209] width 288 height 203
click at [374, 111] on p "La deformación de los autos es un ejemplo claro de colisiones inelásticas." at bounding box center [279, 115] width 223 height 55
click at [374, 111] on p "La deformación de los autos es un ejemplo claro de colisiones inelásticas." at bounding box center [285, 116] width 210 height 99
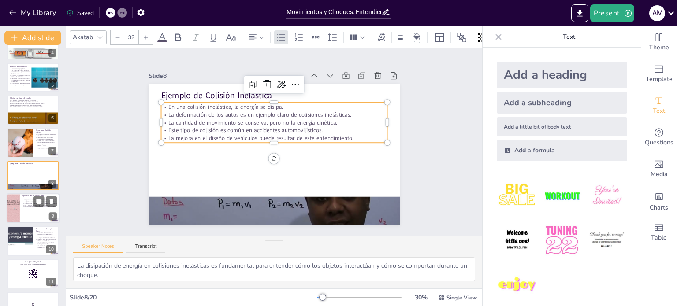
click at [16, 213] on div at bounding box center [13, 208] width 40 height 30
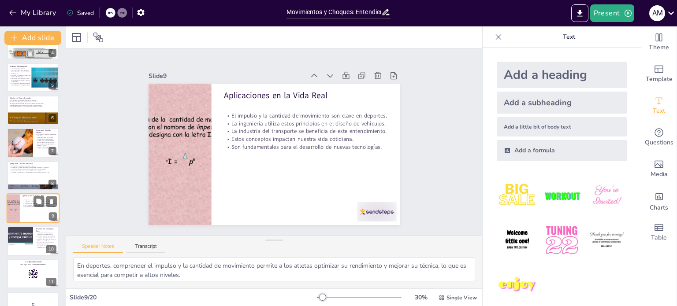
scroll to position [153, 0]
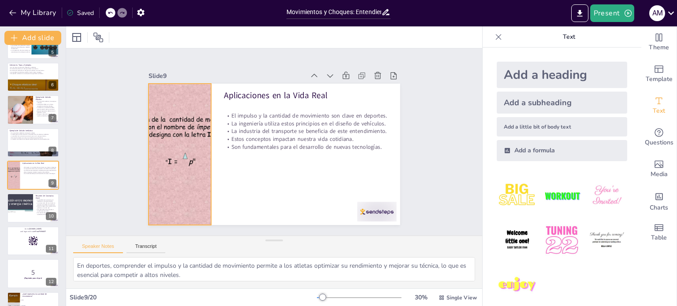
click at [183, 165] on div at bounding box center [179, 144] width 202 height 160
click at [183, 165] on div at bounding box center [180, 124] width 223 height 193
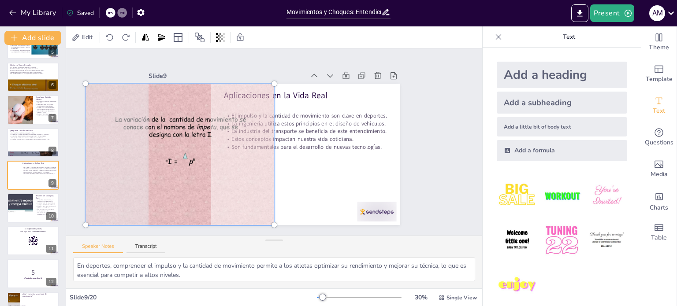
click at [292, 174] on div at bounding box center [270, 154] width 283 height 212
click at [292, 174] on div at bounding box center [268, 153] width 289 height 248
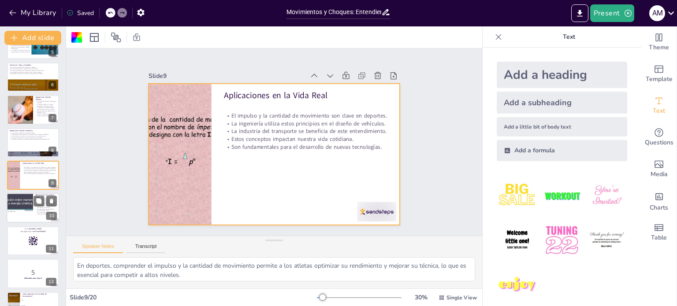
scroll to position [197, 0]
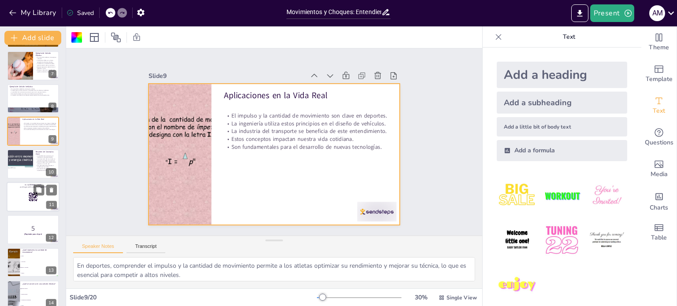
click at [33, 200] on rect at bounding box center [33, 197] width 10 height 10
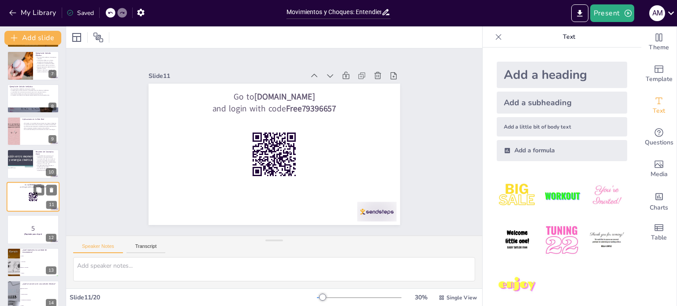
scroll to position [219, 0]
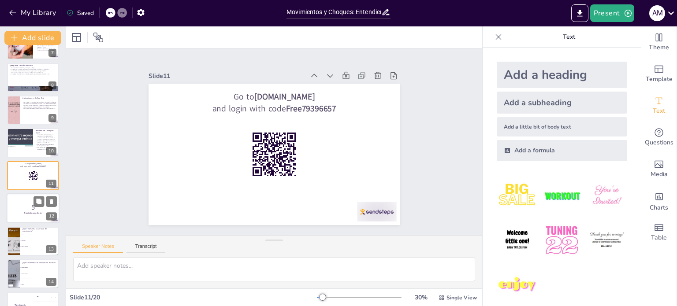
click at [22, 212] on p "¡Prepárate para el quiz!" at bounding box center [33, 213] width 48 height 3
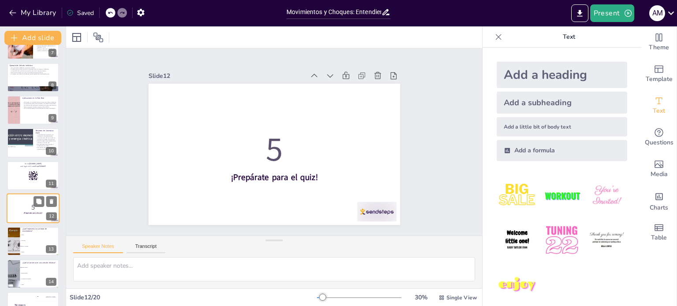
scroll to position [252, 0]
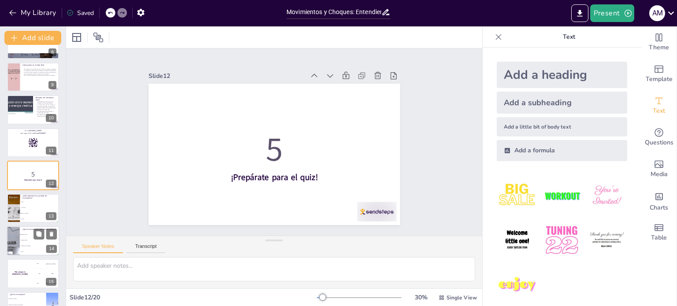
click at [18, 237] on div at bounding box center [13, 241] width 28 height 30
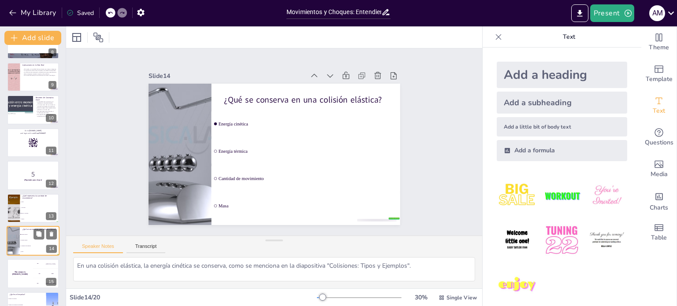
scroll to position [317, 0]
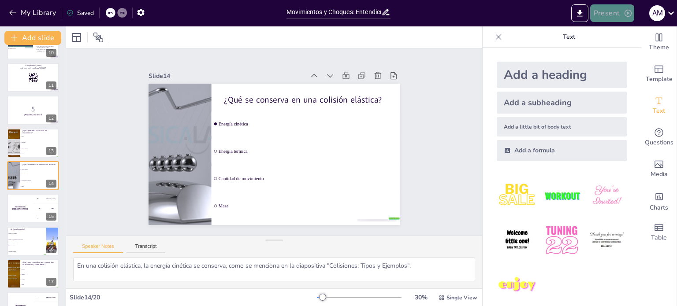
click at [615, 15] on button "Present" at bounding box center [612, 13] width 44 height 18
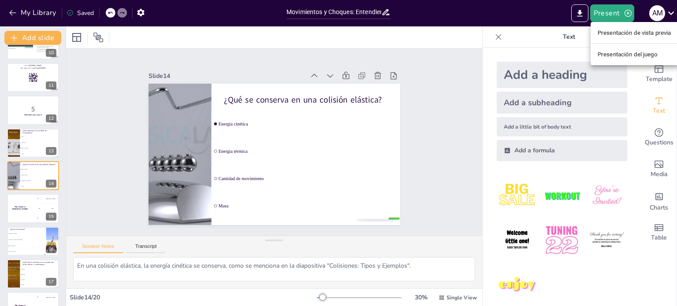
click at [624, 50] on font "Presentación del juego" at bounding box center [627, 54] width 60 height 9
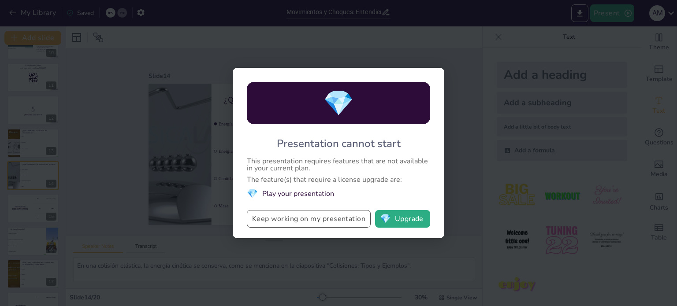
click at [308, 218] on button "Keep working on my presentation" at bounding box center [309, 219] width 124 height 18
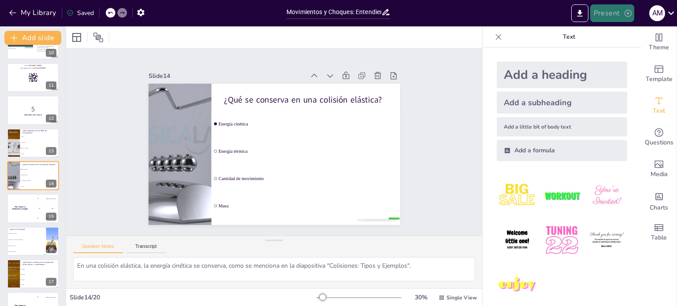
click at [605, 14] on button "Present" at bounding box center [612, 13] width 44 height 18
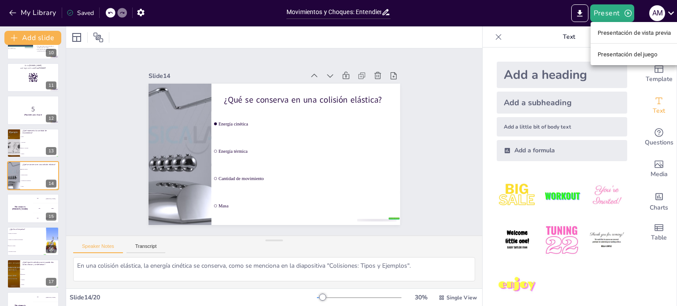
click at [616, 33] on font "Presentación de vista previa" at bounding box center [634, 33] width 74 height 7
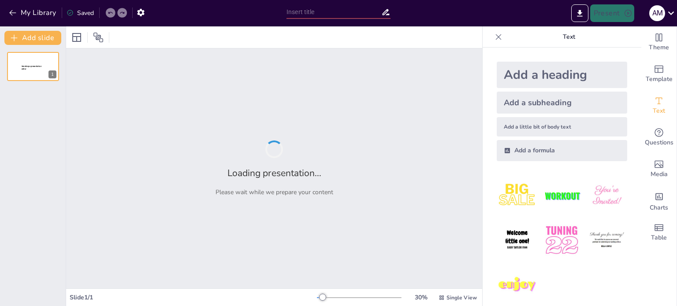
type input "Movimientos y Choques: Entendiendo la Cantidad de Movimiento Lineal y su Impulso"
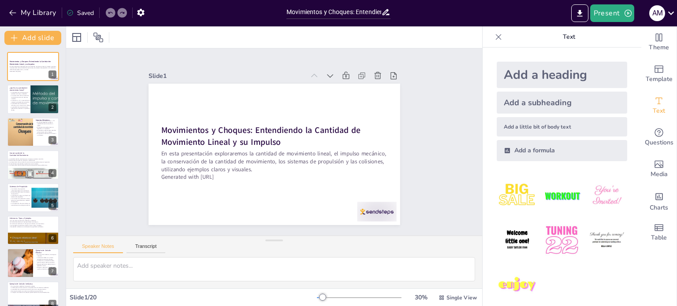
checkbox input "true"
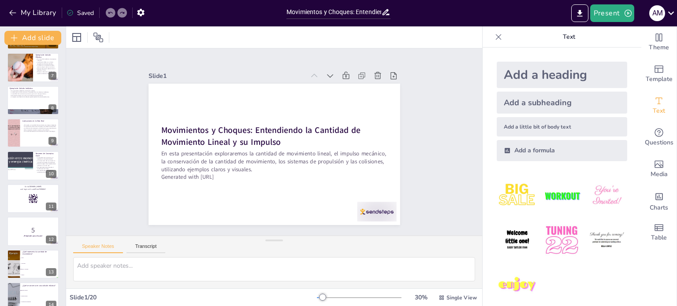
scroll to position [204, 0]
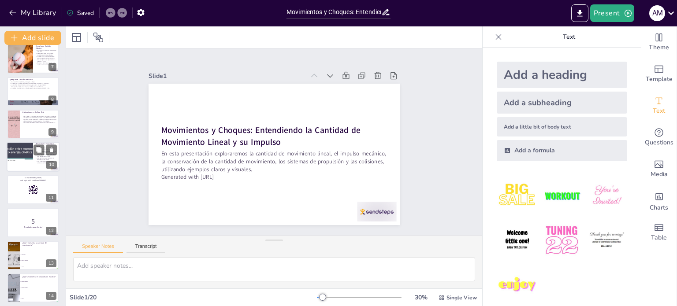
checkbox input "true"
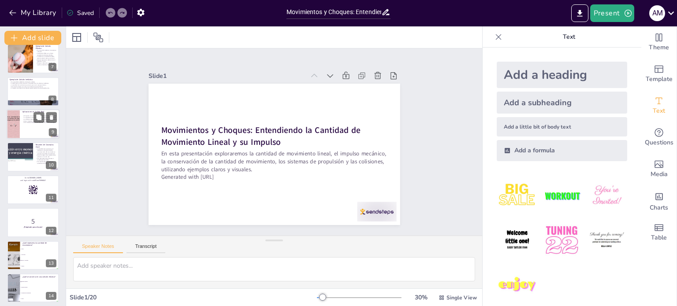
checkbox input "true"
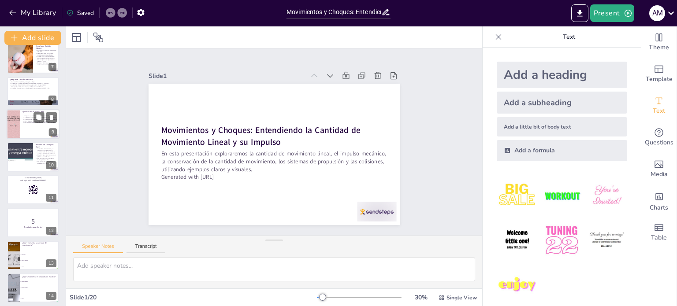
checkbox input "true"
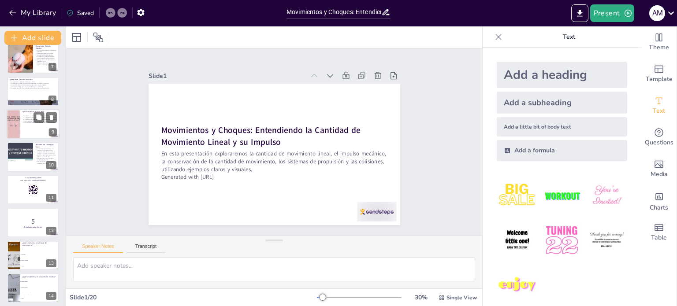
checkbox input "true"
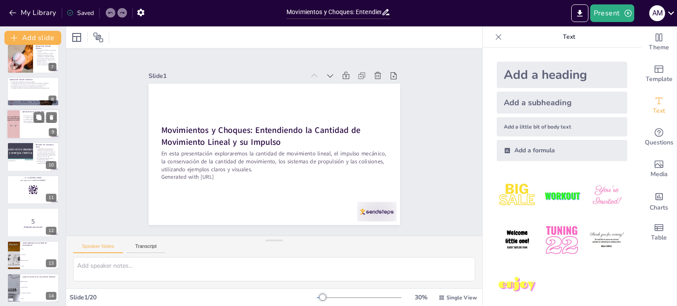
checkbox input "true"
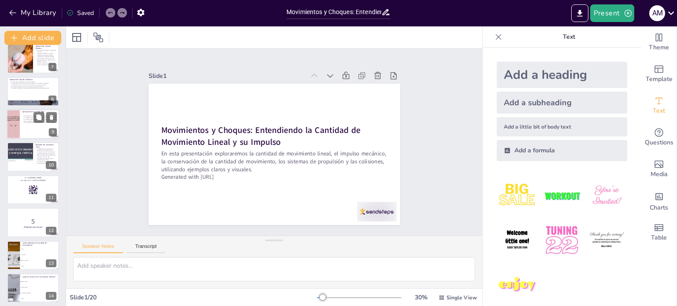
checkbox input "true"
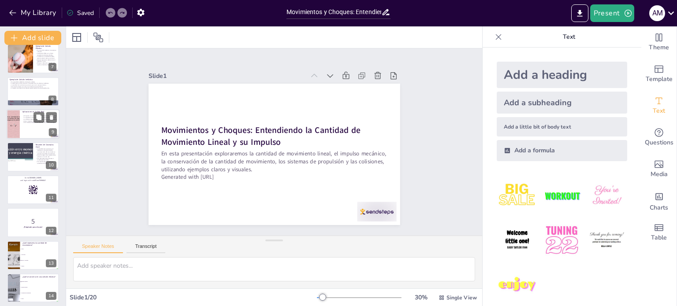
checkbox input "true"
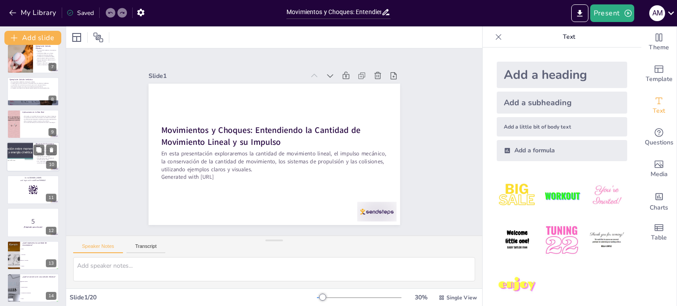
checkbox input "true"
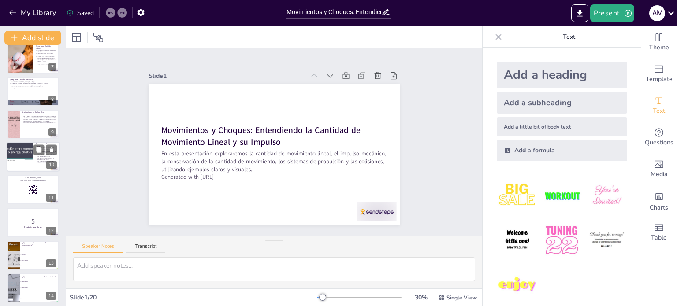
checkbox input "true"
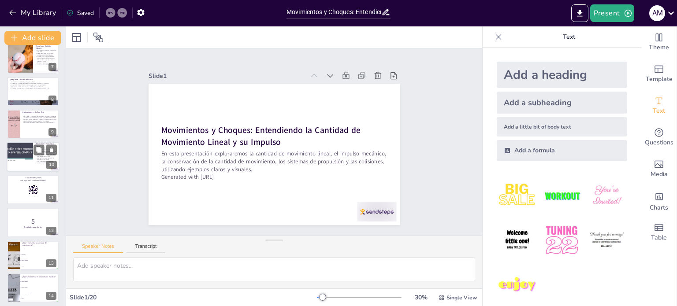
click at [30, 155] on div at bounding box center [19, 157] width 53 height 30
type textarea "La relación entre la cantidad de movimiento y el impulso es fundamental para en…"
checkbox input "true"
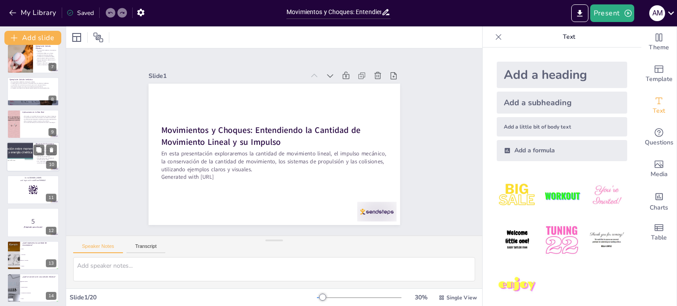
checkbox input "true"
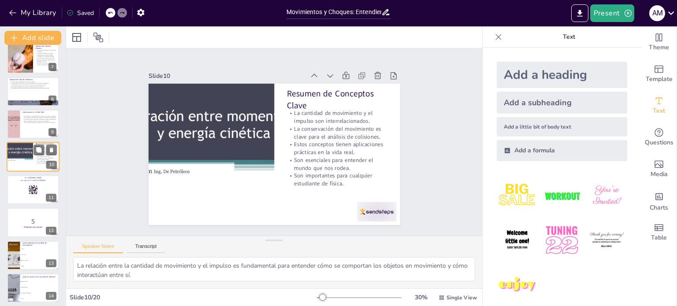
scroll to position [186, 0]
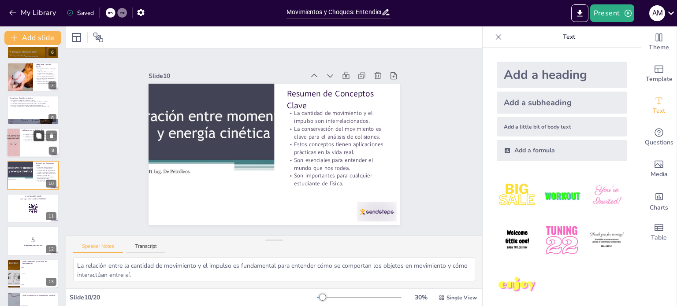
checkbox input "true"
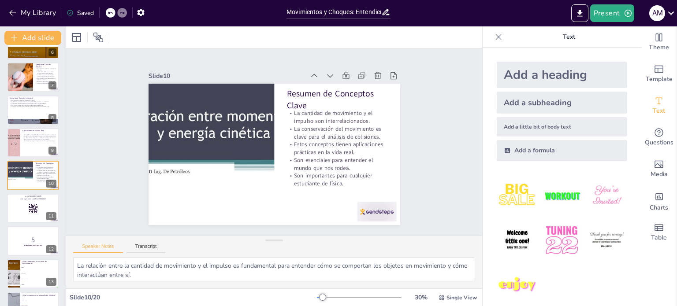
checkbox input "true"
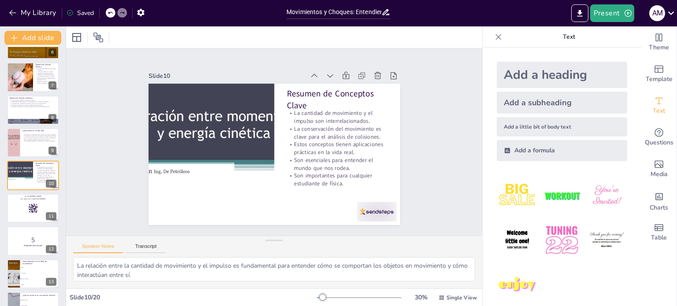
checkbox input "true"
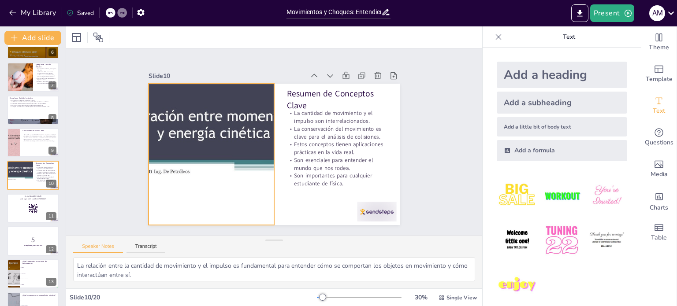
checkbox input "true"
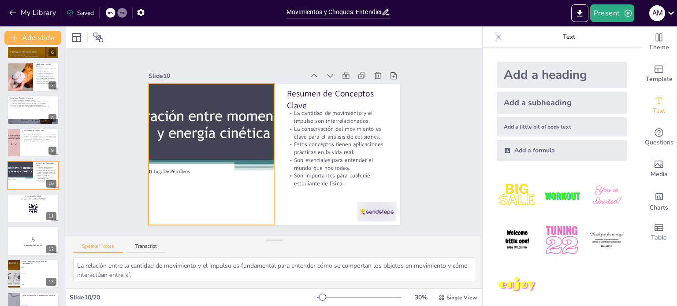
checkbox input "true"
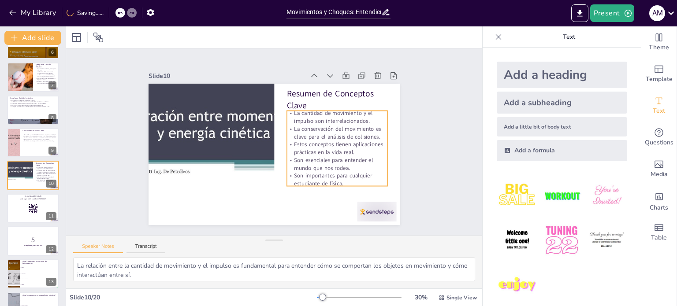
checkbox input "true"
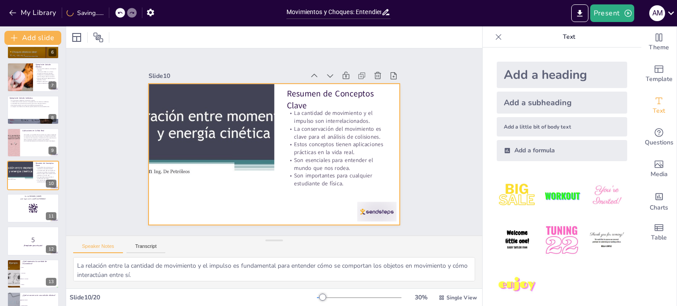
checkbox input "true"
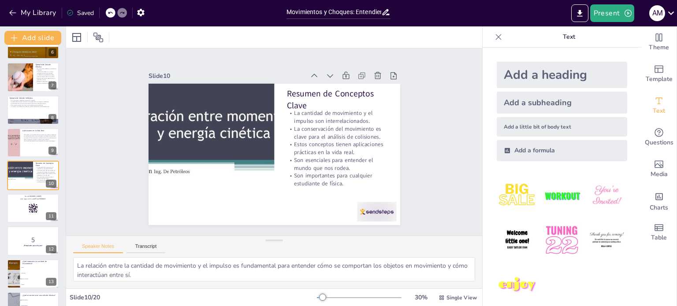
checkbox input "true"
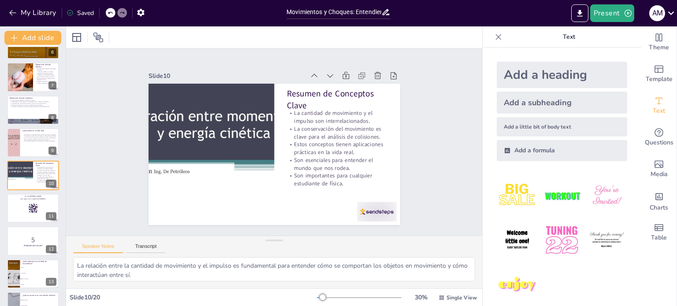
checkbox input "true"
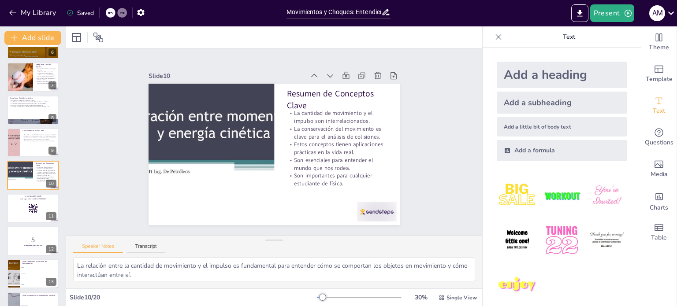
checkbox input "true"
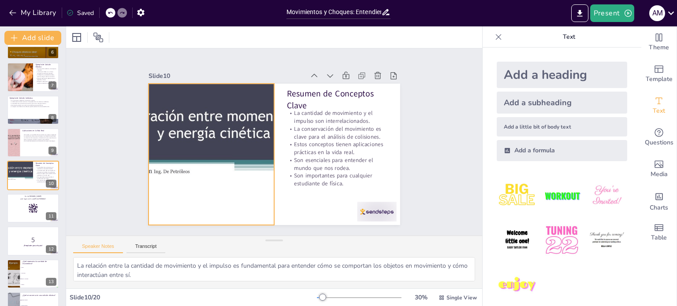
checkbox input "true"
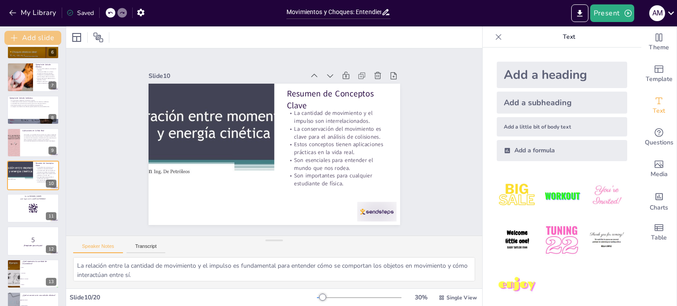
checkbox input "true"
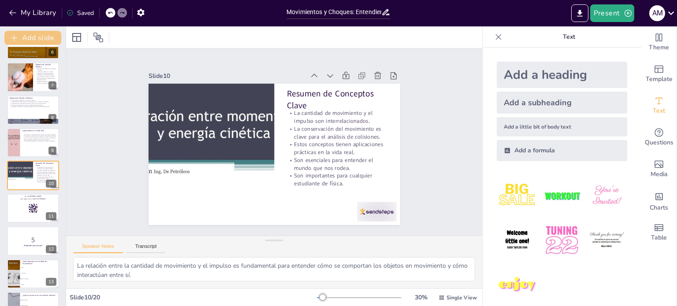
checkbox input "true"
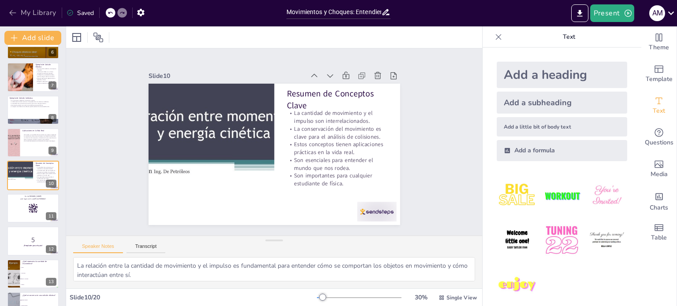
click at [32, 12] on button "My Library" at bounding box center [33, 13] width 53 height 14
